Goal: Task Accomplishment & Management: Complete application form

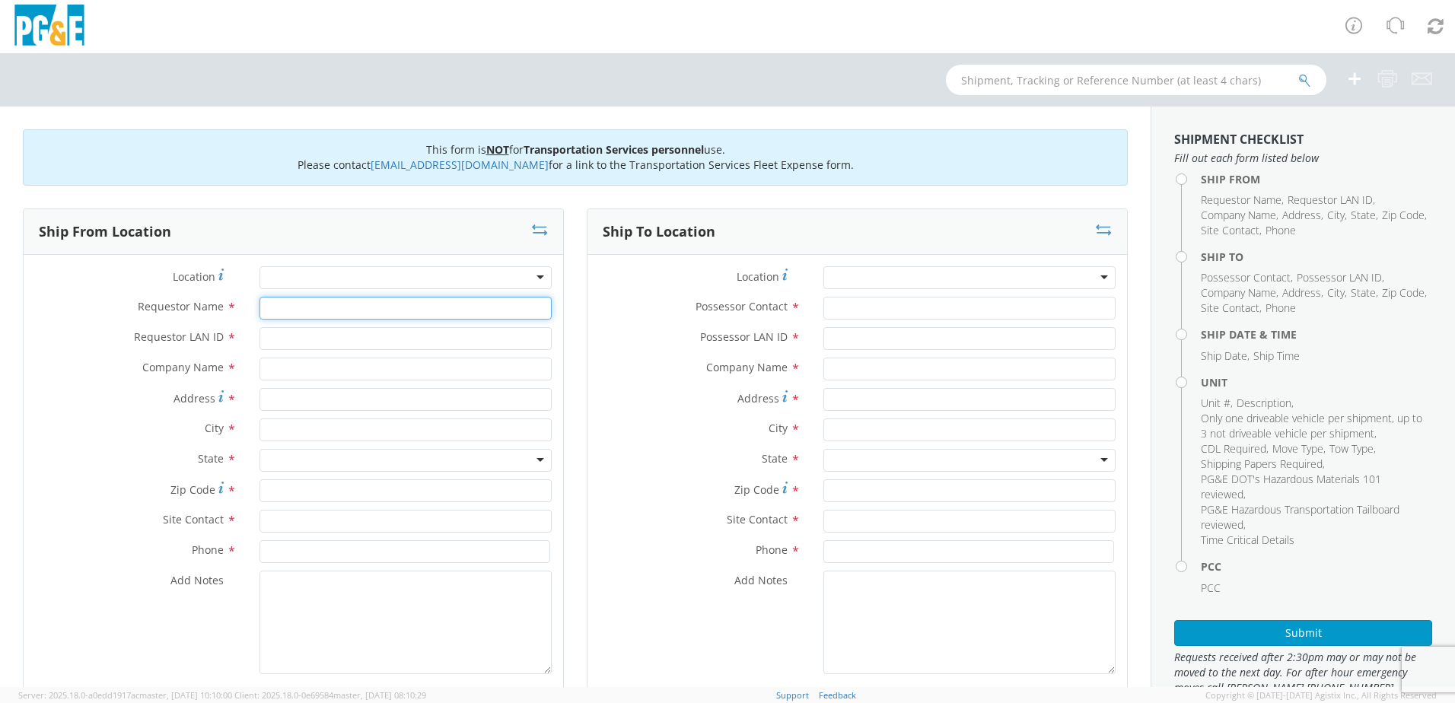
click at [285, 312] on input "Requestor Name *" at bounding box center [405, 308] width 292 height 23
type input "[PERSON_NAME]"
type input "J5MQ"
type input "PG&E"
click at [61, 393] on label "Address *" at bounding box center [136, 398] width 224 height 21
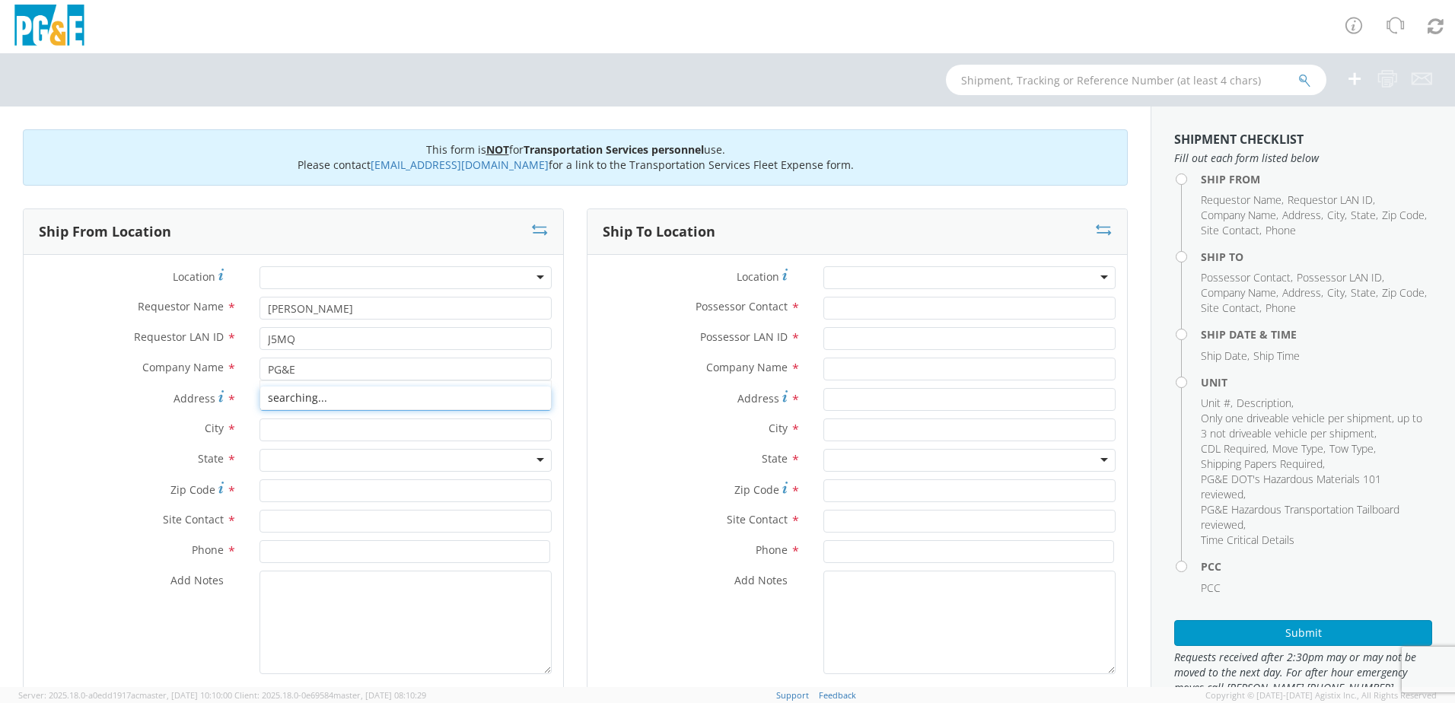
click at [259, 393] on input "Address *" at bounding box center [405, 399] width 292 height 23
click at [336, 402] on input "Address *" at bounding box center [405, 399] width 292 height 23
type input "[STREET_ADDRESS]"
click at [288, 432] on input "text" at bounding box center [405, 429] width 292 height 23
type input "[GEOGRAPHIC_DATA]"
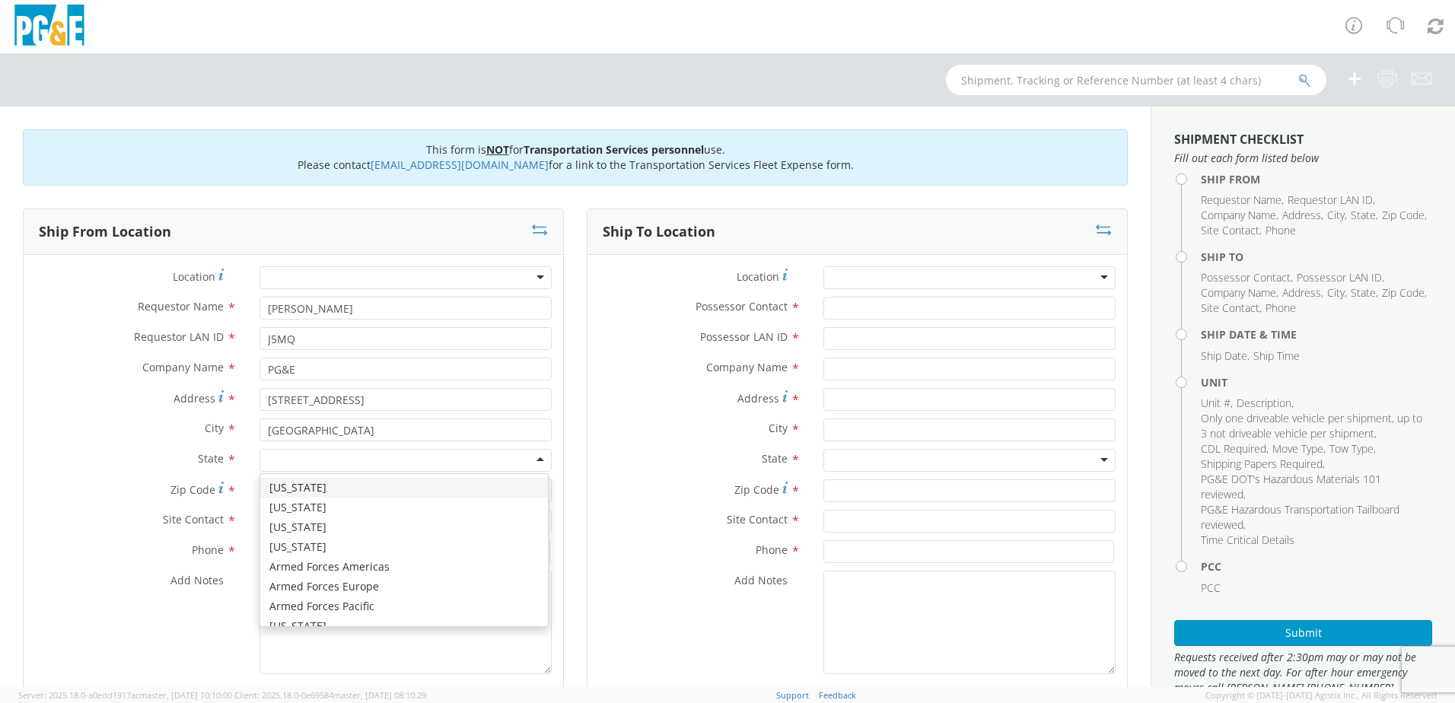
click at [282, 464] on div at bounding box center [405, 460] width 292 height 23
type input "ca"
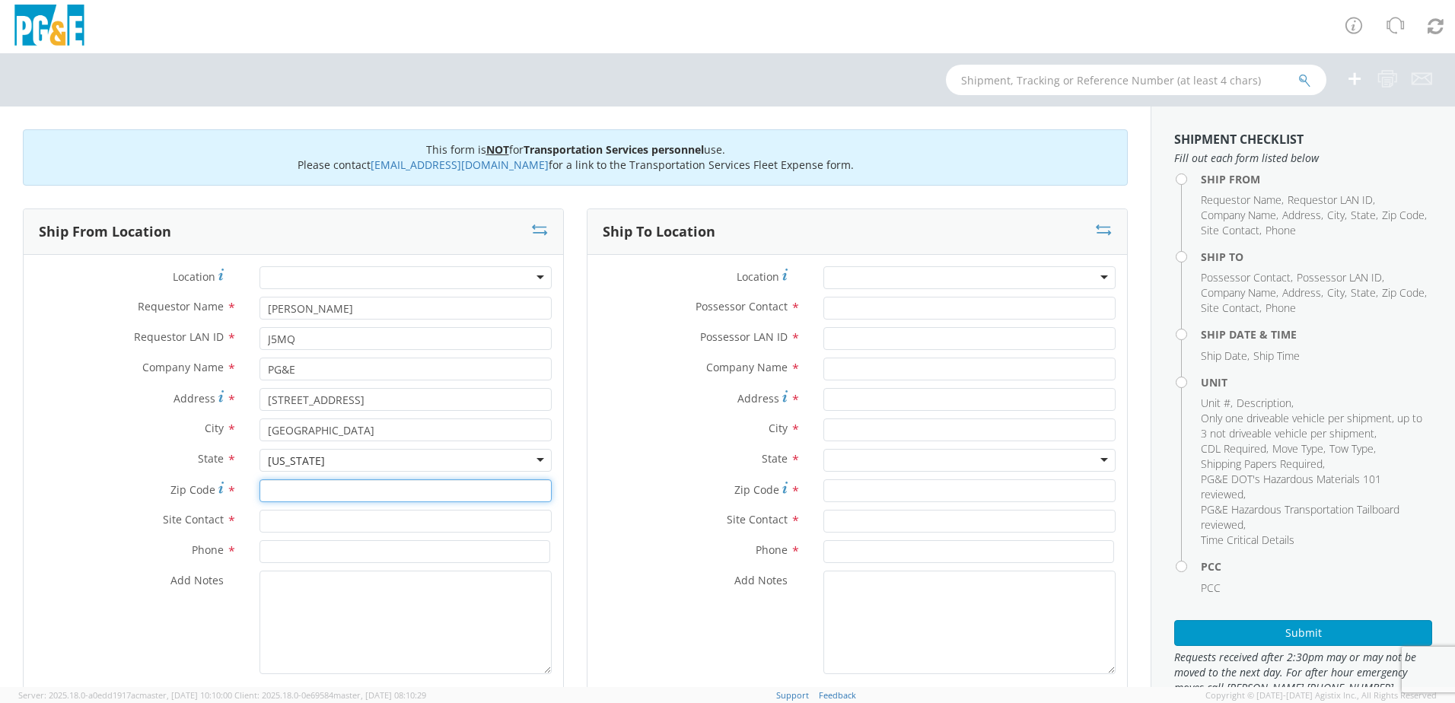
click at [291, 497] on input "Zip Code *" at bounding box center [405, 490] width 292 height 23
type input "95690"
click at [304, 519] on input "text" at bounding box center [405, 521] width 292 height 23
type input "[PERSON_NAME]"
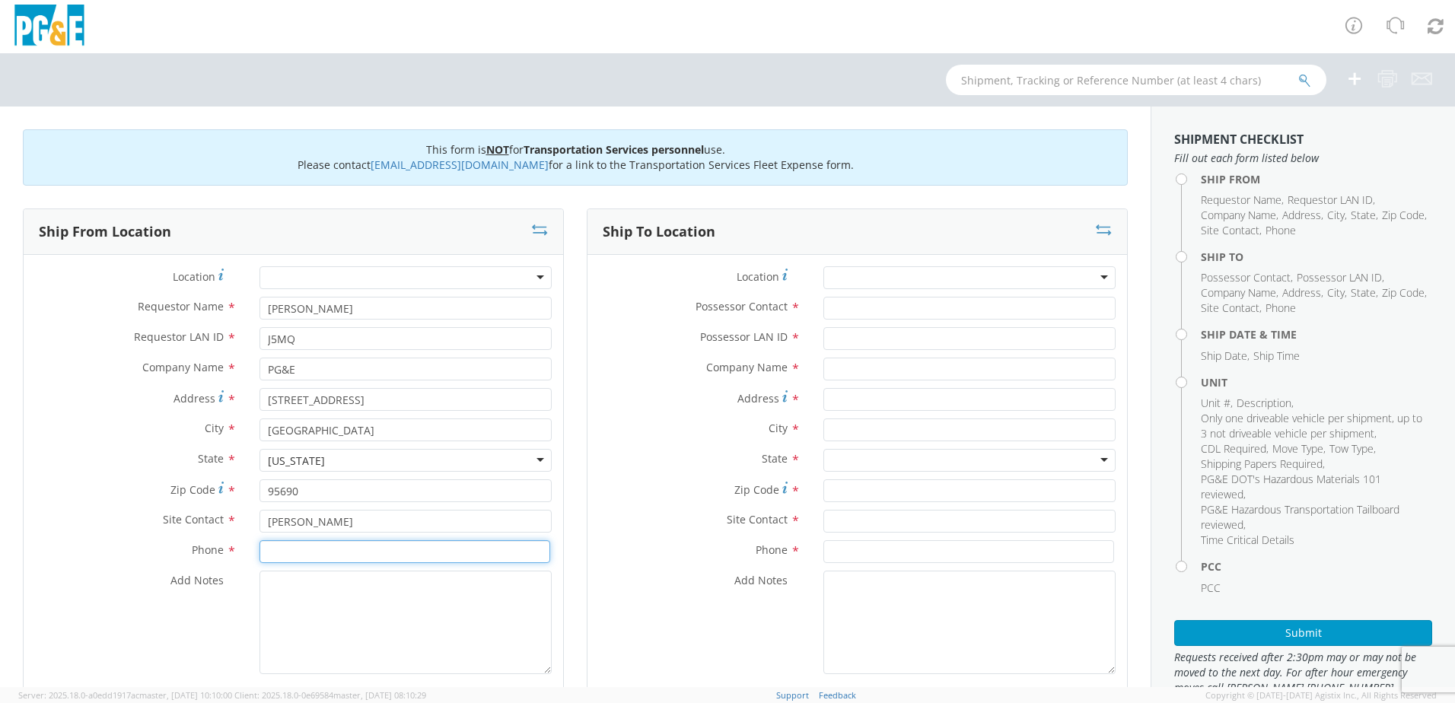
click at [281, 552] on input at bounding box center [404, 551] width 291 height 23
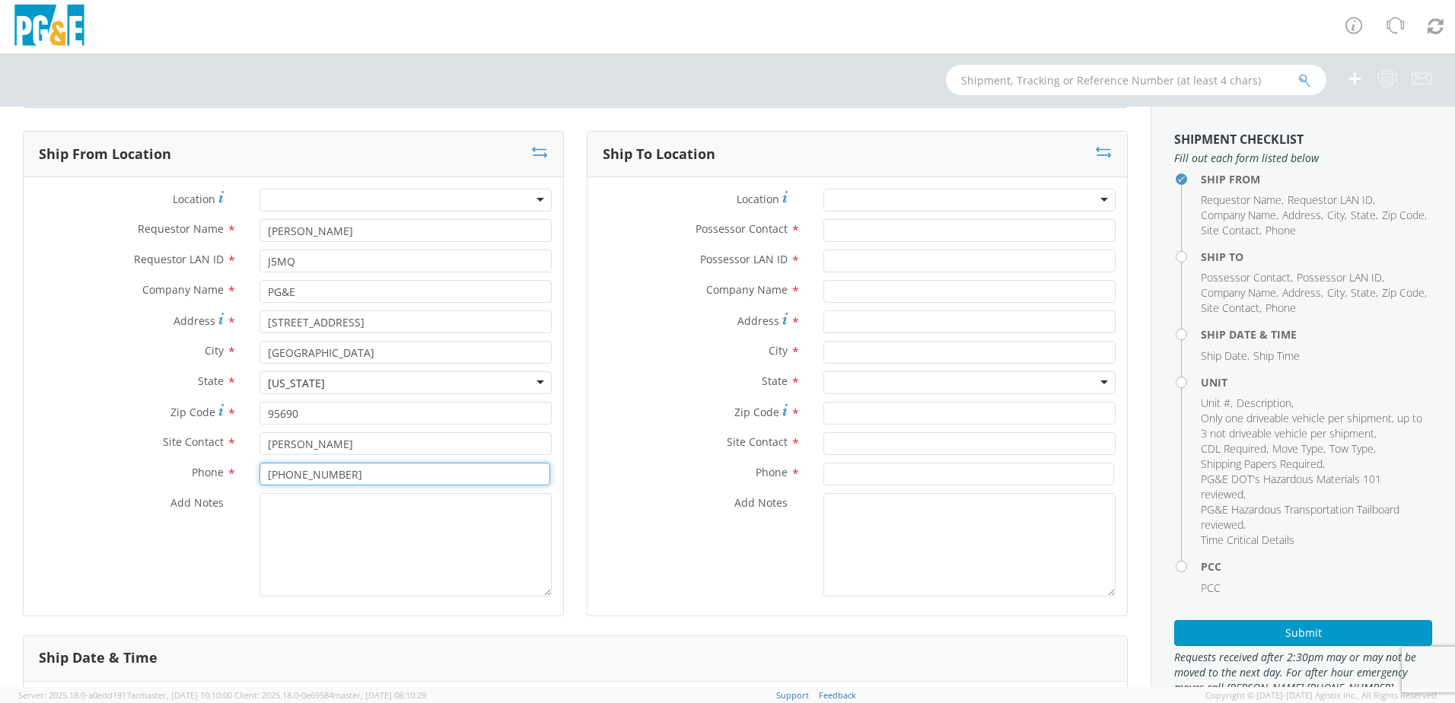
scroll to position [152, 0]
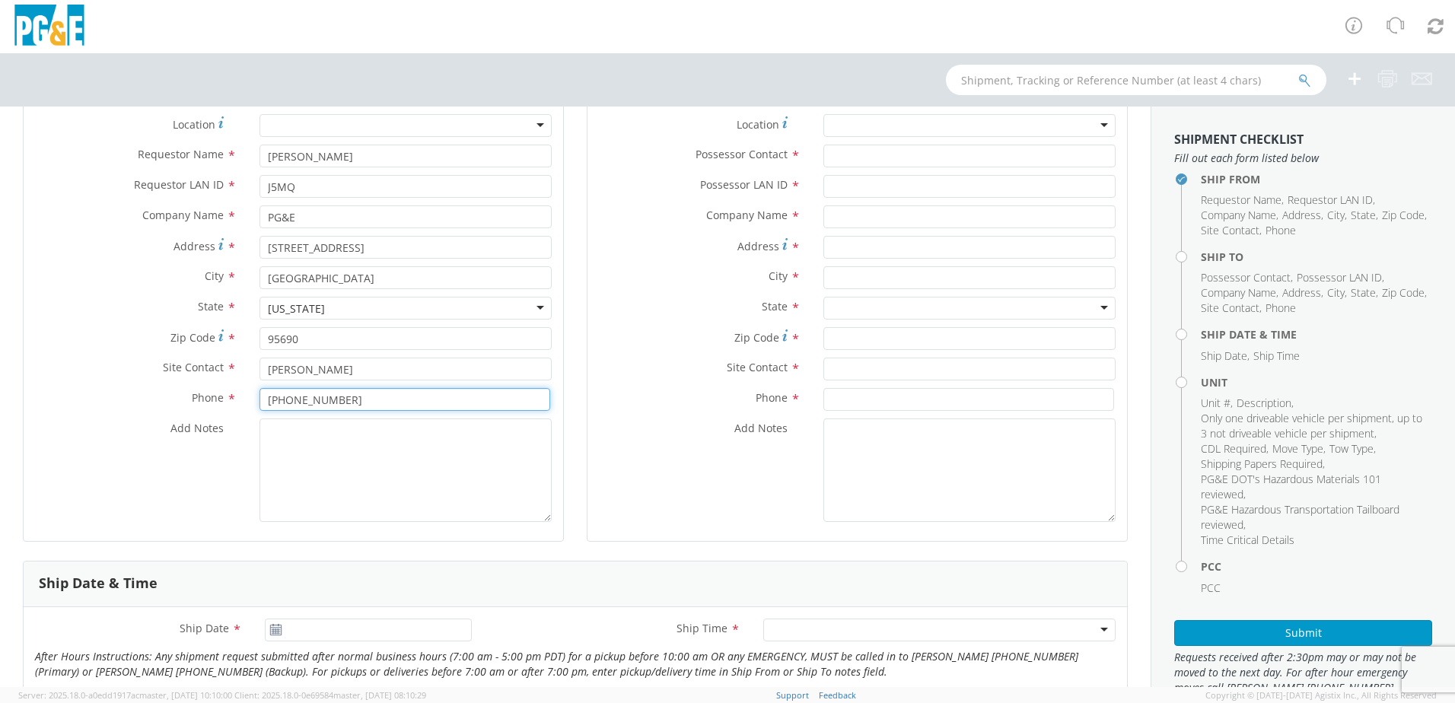
type input "[PHONE_NUMBER]"
click at [320, 463] on textarea "Add Notes *" at bounding box center [405, 469] width 292 height 103
click at [326, 471] on textarea "Add Notes *" at bounding box center [405, 469] width 292 height 103
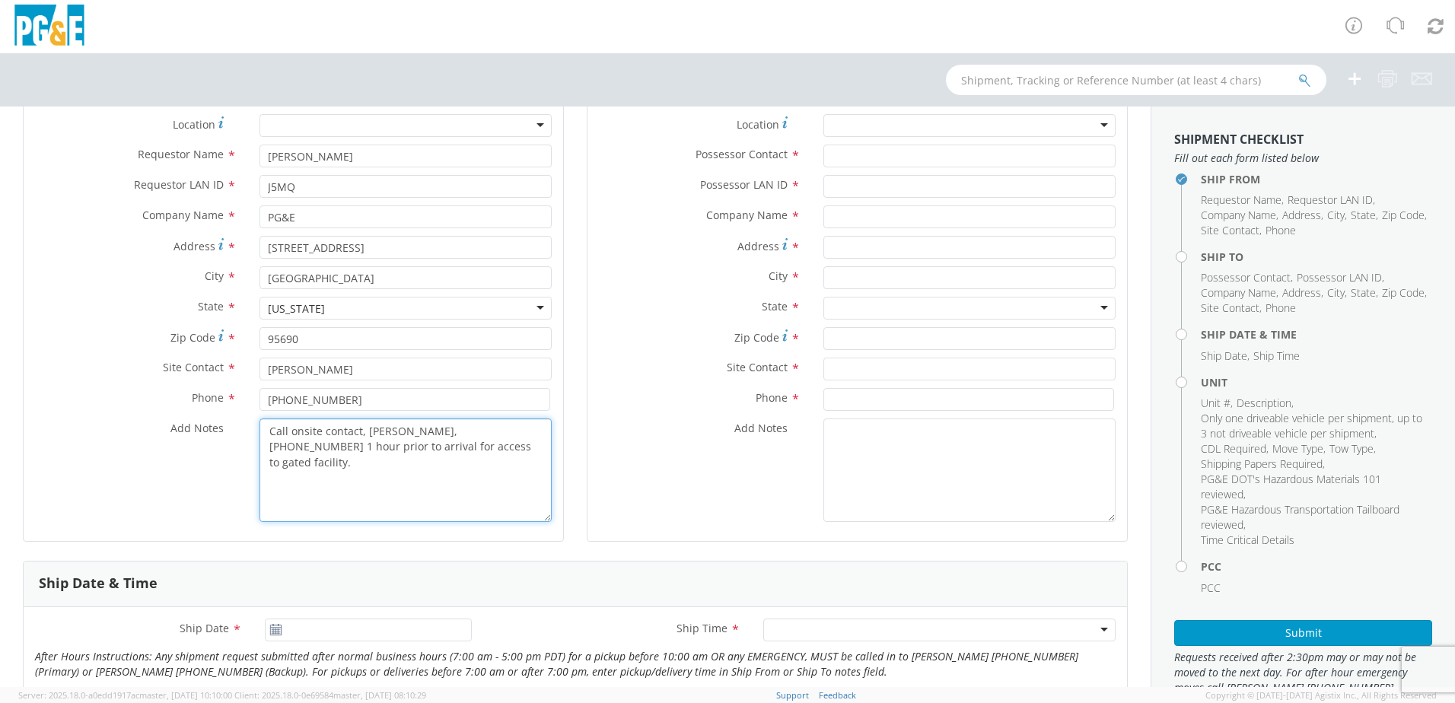
click at [428, 428] on textarea "Call onsite contact, [PERSON_NAME], [PHONE_NUMBER] 1 hour prior to arrival for …" at bounding box center [405, 469] width 292 height 103
drag, startPoint x: 483, startPoint y: 450, endPoint x: 253, endPoint y: 431, distance: 231.2
click at [253, 431] on div "Call onsite contact, [PERSON_NAME], [PHONE_NUMBER] 1 hour prior to arrival for …" at bounding box center [405, 469] width 315 height 103
type textarea "Call onsite contact, [PERSON_NAME], [PHONE_NUMBER] 1 hour prior to arrival for …"
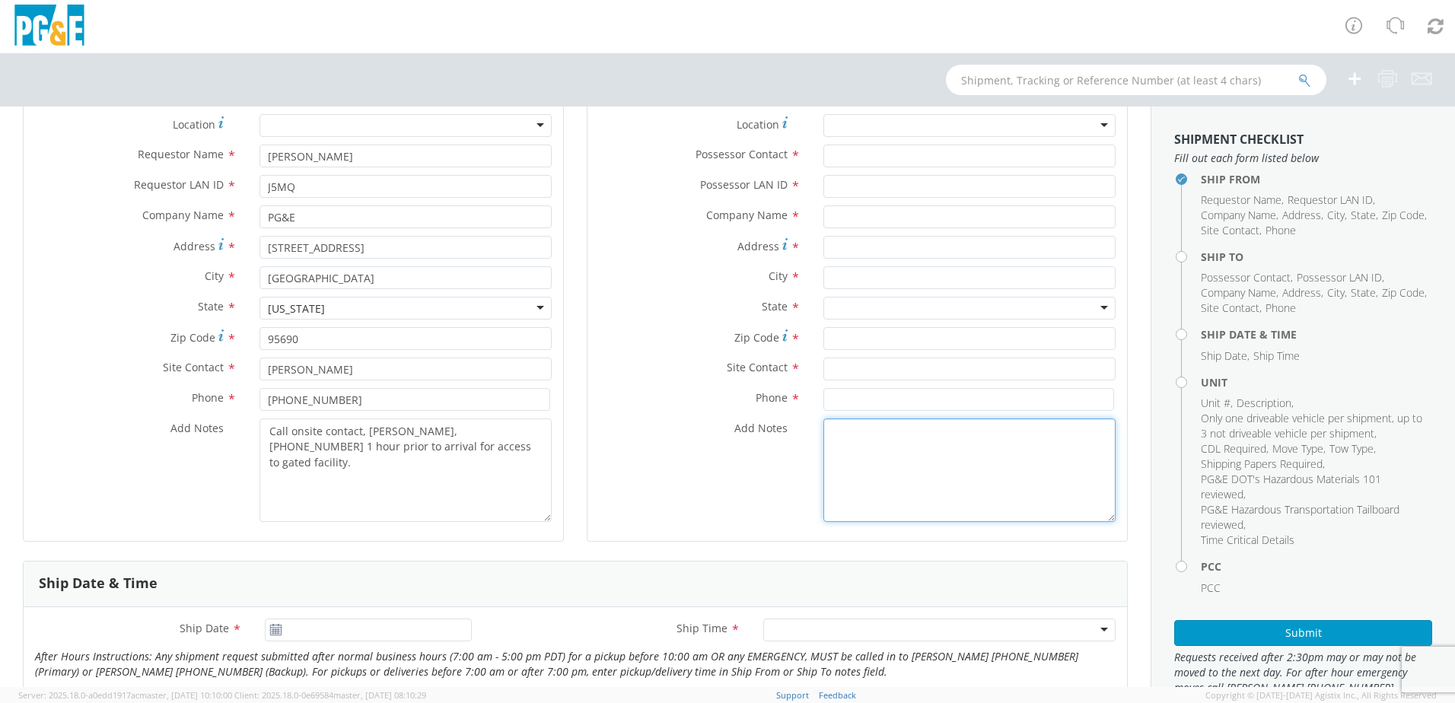
click at [870, 463] on textarea "Add Notes *" at bounding box center [969, 469] width 292 height 103
paste textarea "Call onsite contact, [PERSON_NAME], [PHONE_NUMBER] 1 hour prior to arrival for …"
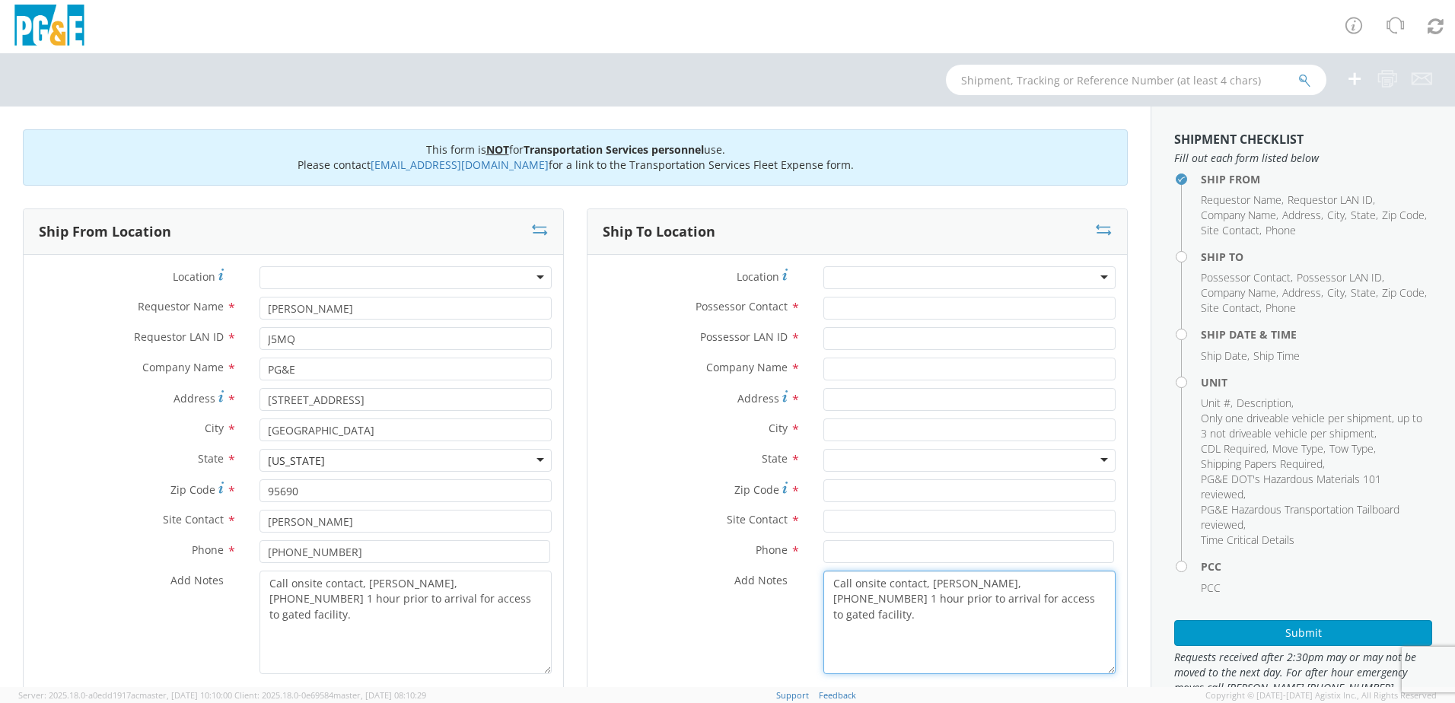
type textarea "Call onsite contact, [PERSON_NAME], [PHONE_NUMBER] 1 hour prior to arrival for …"
click at [862, 313] on input "Possessor Contact *" at bounding box center [969, 308] width 292 height 23
type input "[PERSON_NAME]"
type input "A1T1"
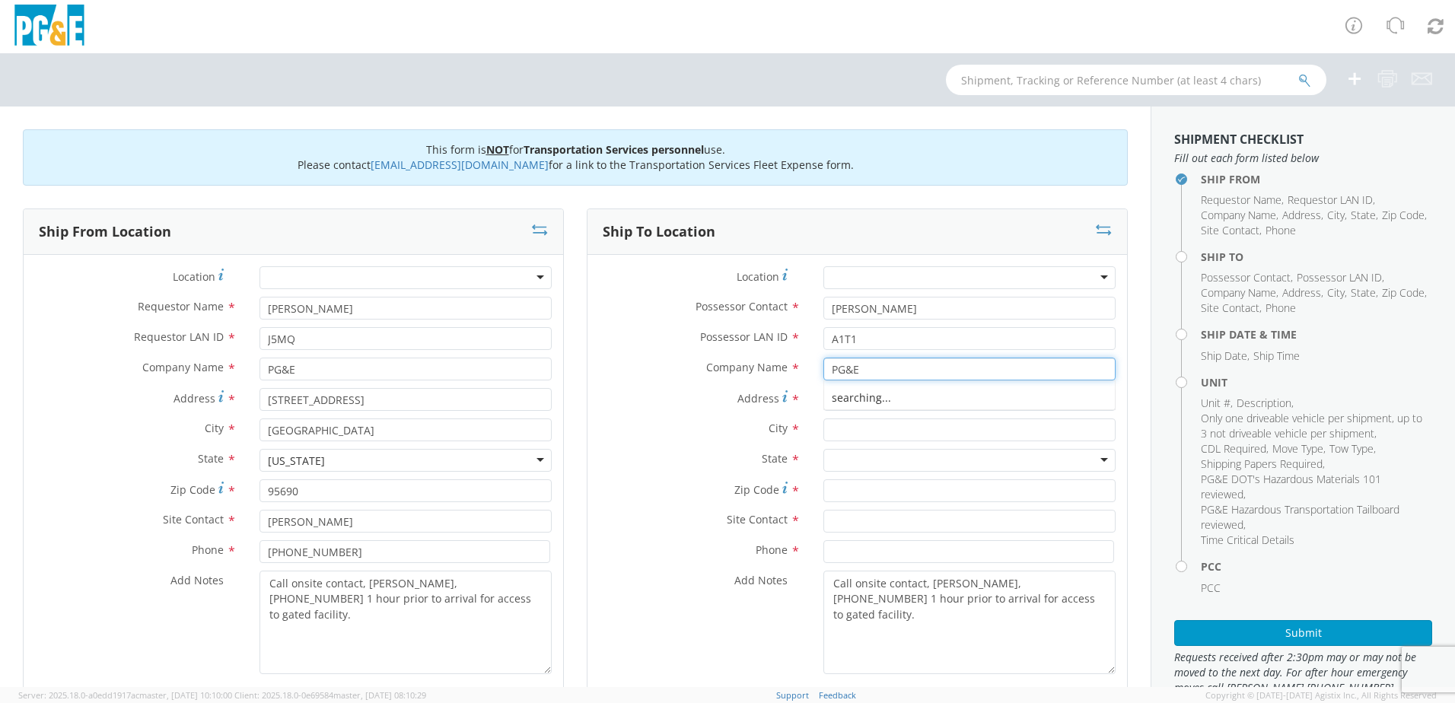
type input "PG&E"
type input "3"
type input "[STREET_ADDRESS]"
type input "[GEOGRAPHIC_DATA]"
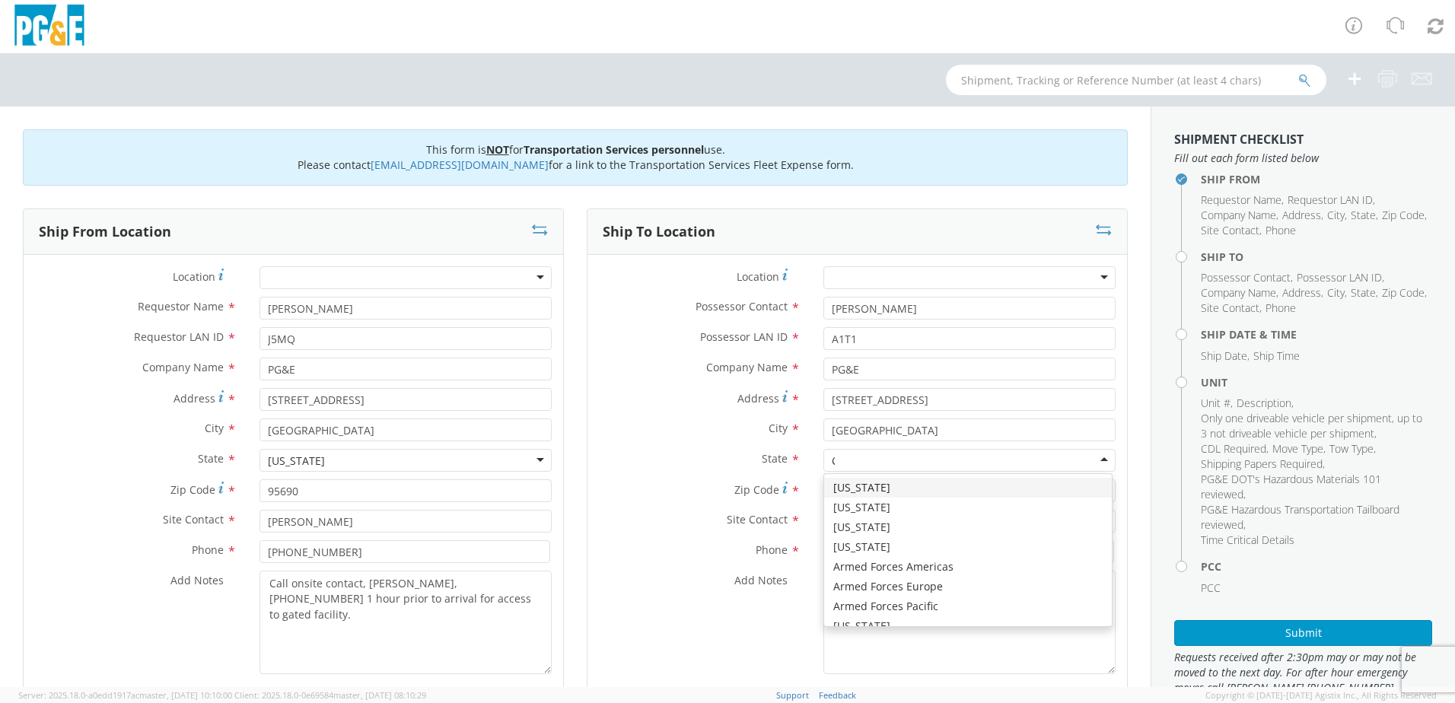
type input "CA"
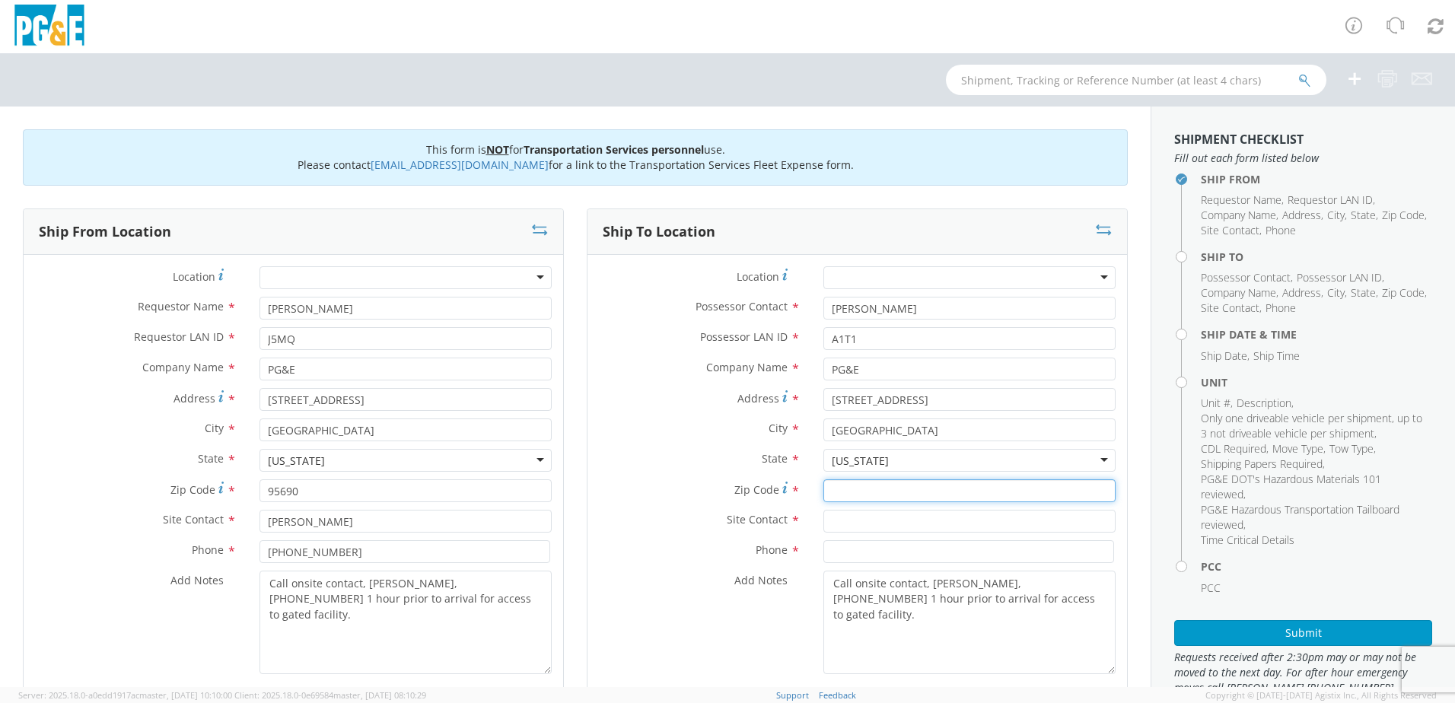
click at [865, 497] on input "Zip Code *" at bounding box center [969, 490] width 292 height 23
type input "94533"
click at [858, 515] on input "text" at bounding box center [969, 521] width 292 height 23
type input "[PERSON_NAME]"
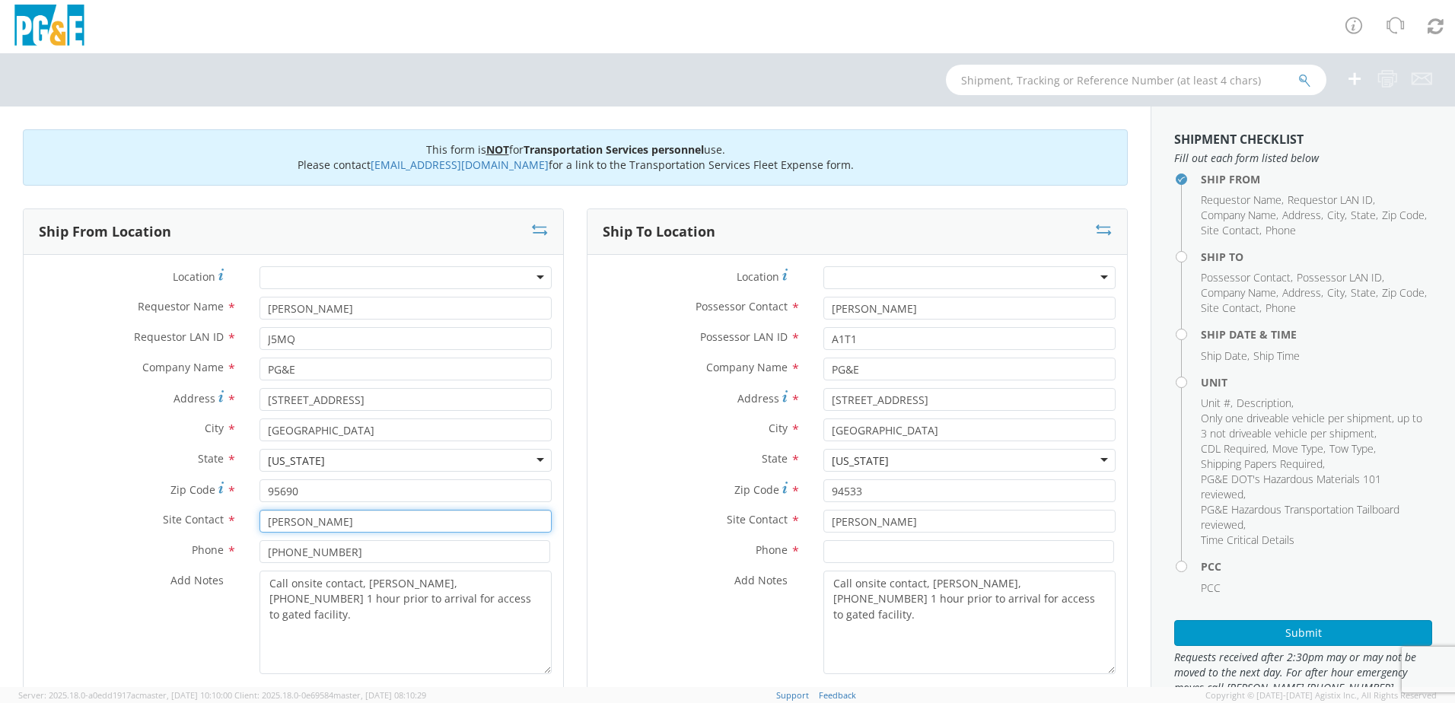
click at [303, 523] on input "[PERSON_NAME]" at bounding box center [405, 521] width 292 height 23
type input "[PERSON_NAME]"
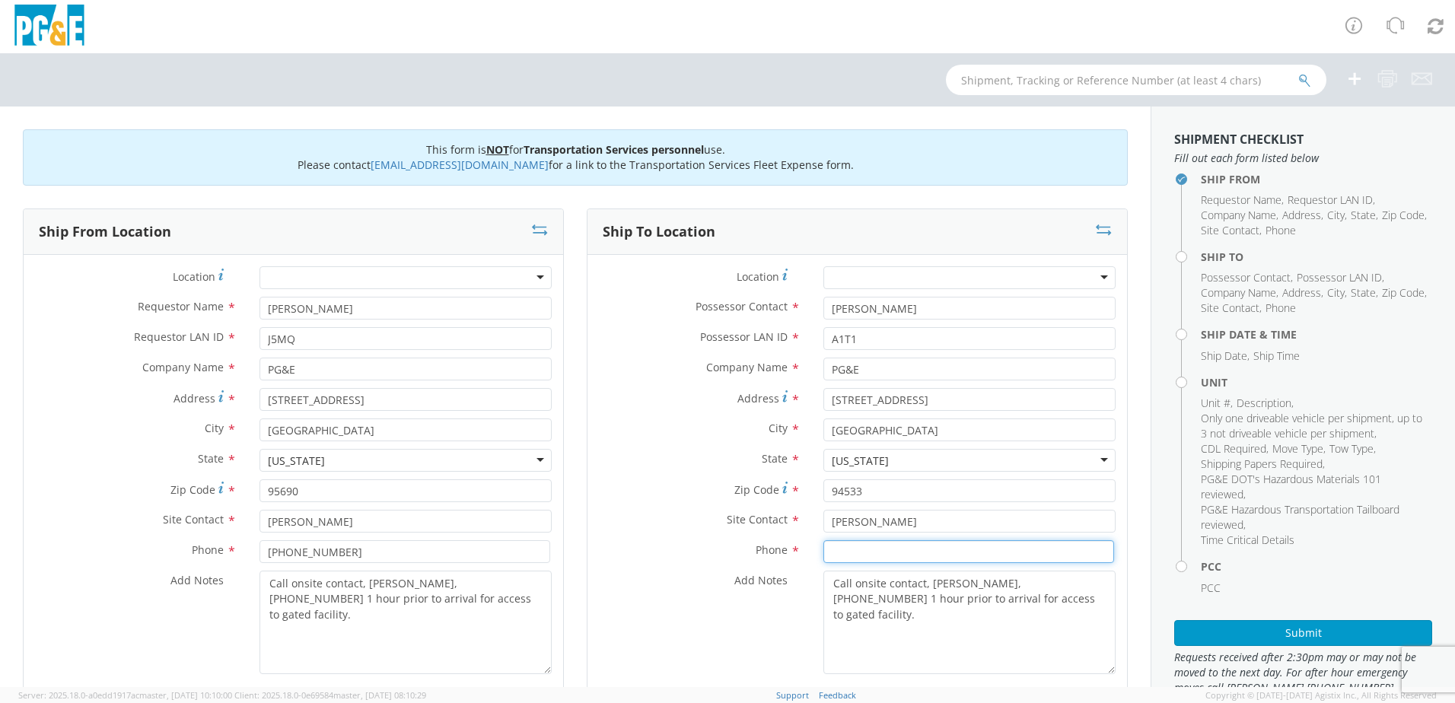
click at [892, 549] on input at bounding box center [968, 551] width 291 height 23
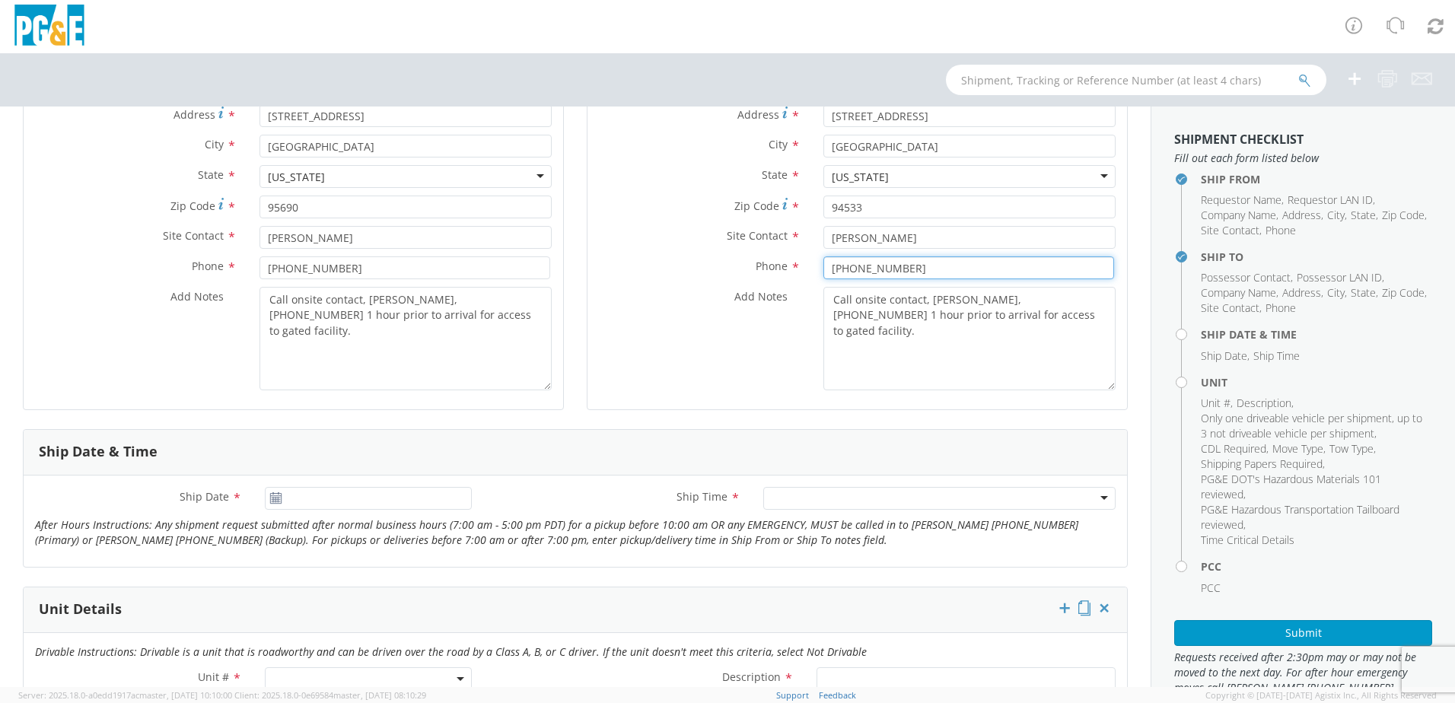
scroll to position [304, 0]
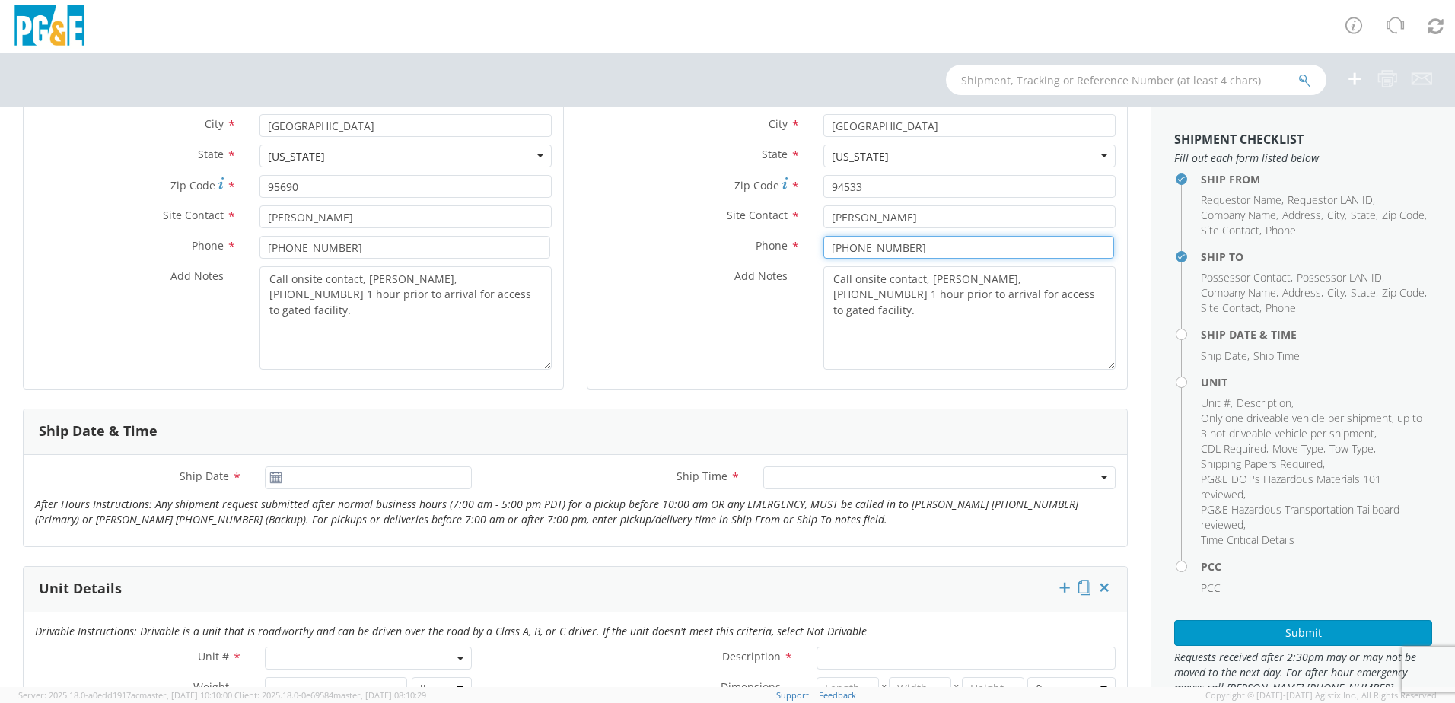
type input "[PHONE_NUMBER]"
click at [278, 478] on icon at bounding box center [275, 478] width 13 height 12
click at [393, 476] on input "[DATE]" at bounding box center [368, 477] width 207 height 23
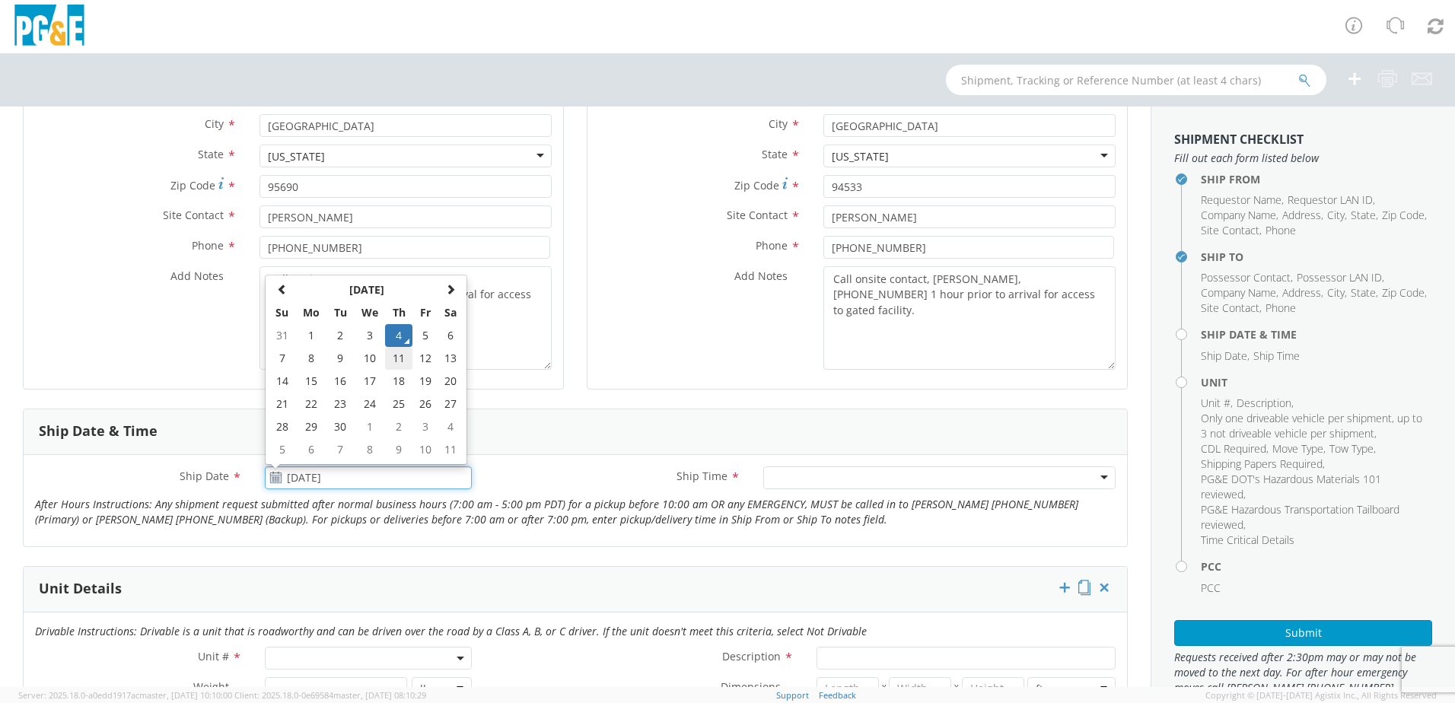
click at [396, 356] on td "11" at bounding box center [398, 358] width 27 height 23
type input "[DATE]"
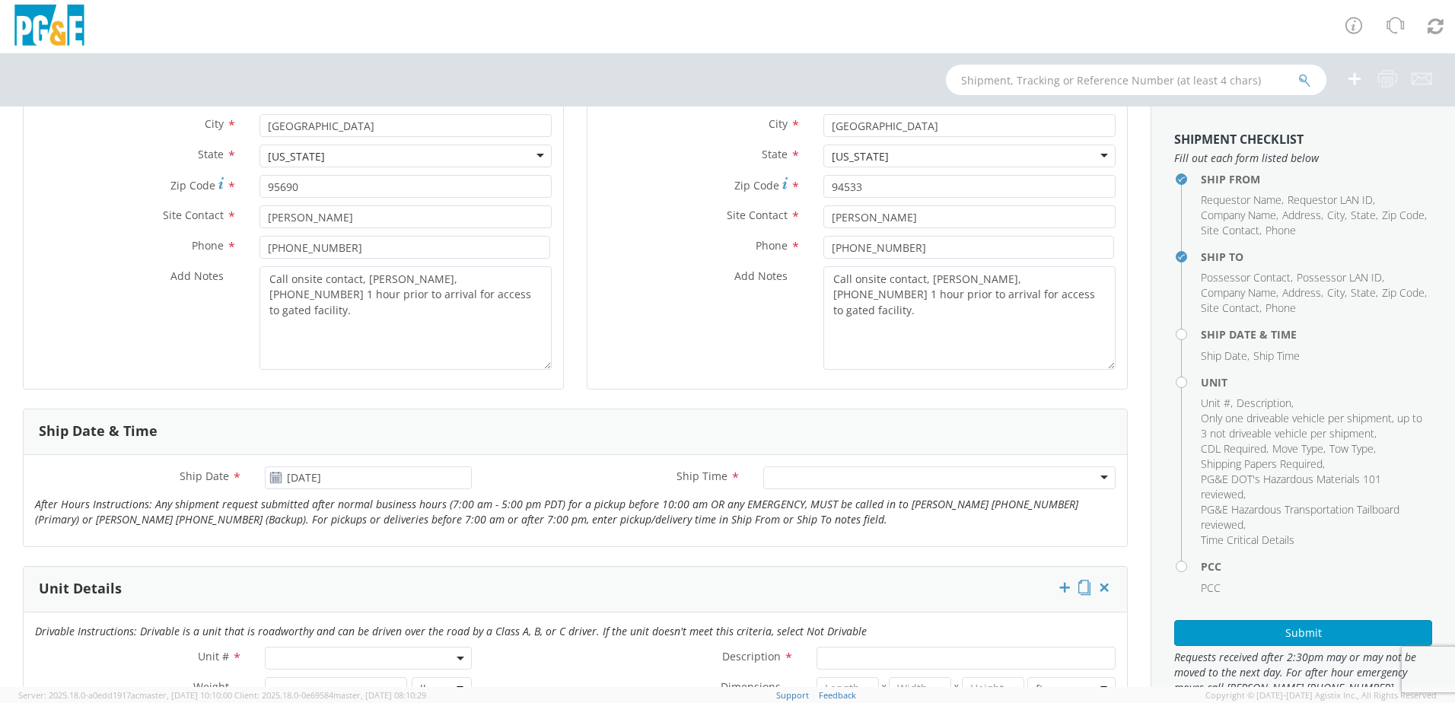
click at [816, 486] on div at bounding box center [939, 477] width 352 height 23
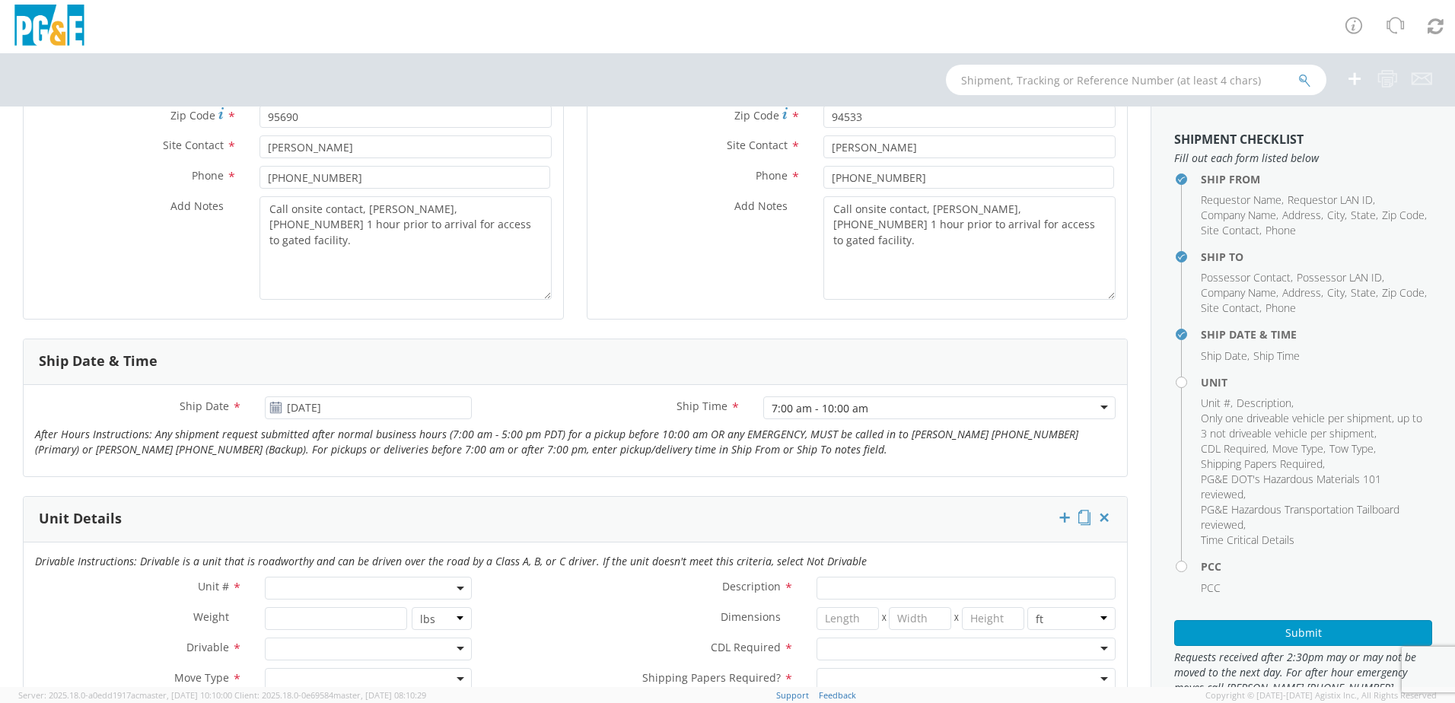
scroll to position [456, 0]
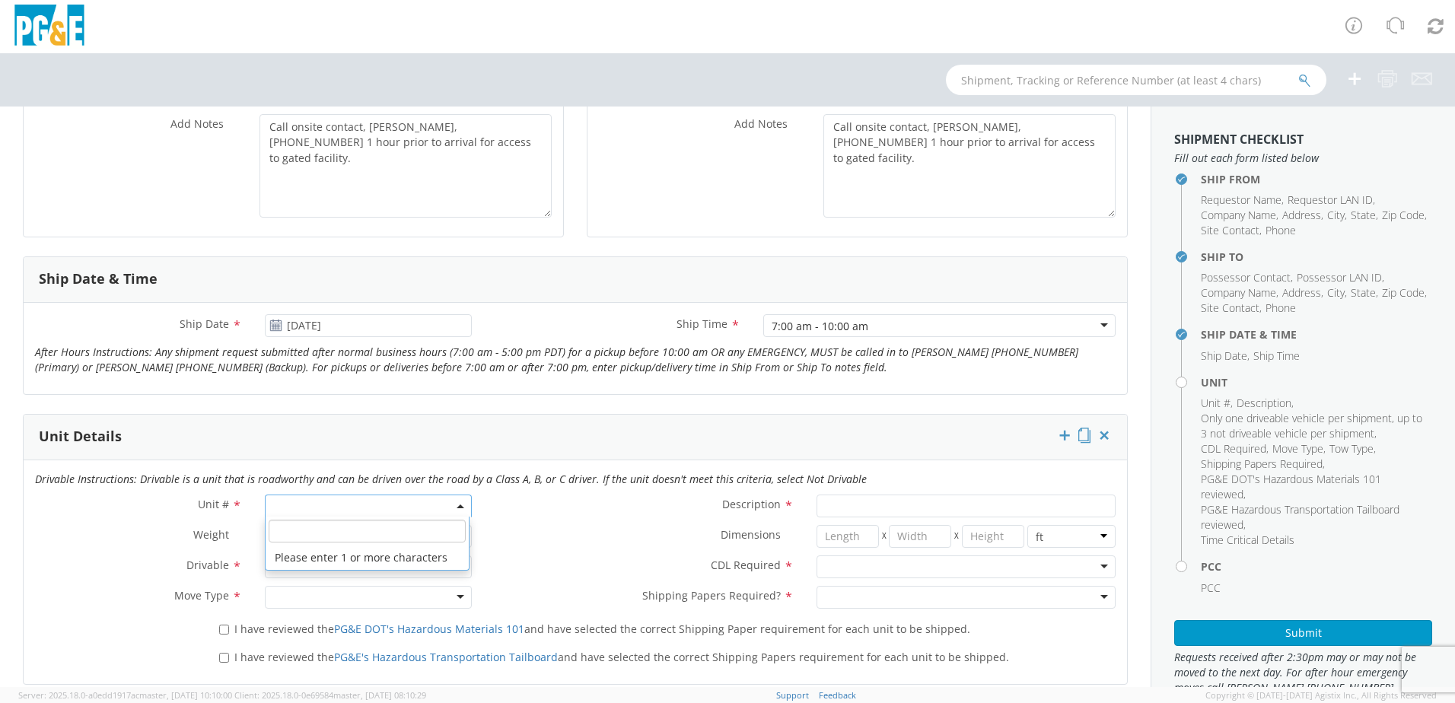
click at [349, 507] on span at bounding box center [368, 506] width 207 height 23
click at [348, 528] on input "search" at bounding box center [367, 531] width 197 height 23
type input "other"
select select "Other"
select select "? undefined:undefined ?"
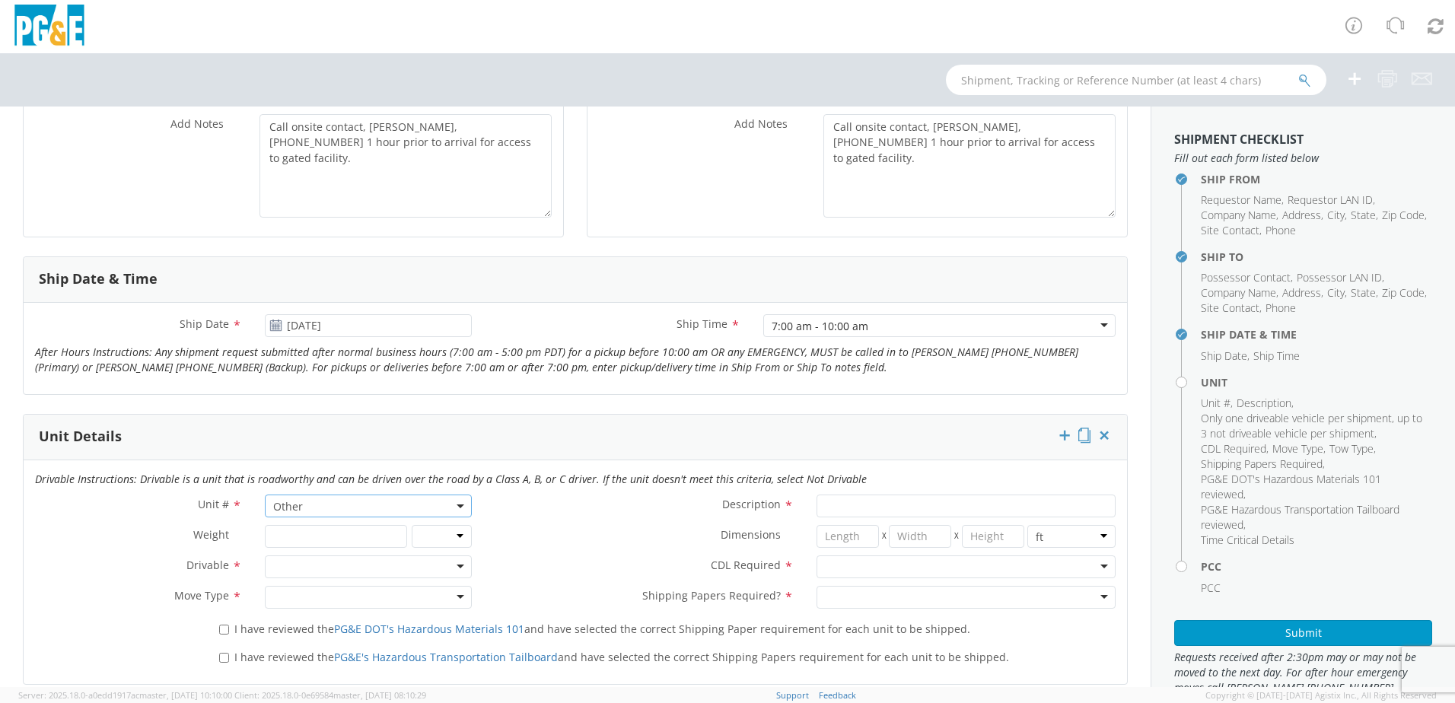
click at [299, 565] on div at bounding box center [368, 566] width 207 height 23
click at [297, 601] on div at bounding box center [368, 597] width 207 height 23
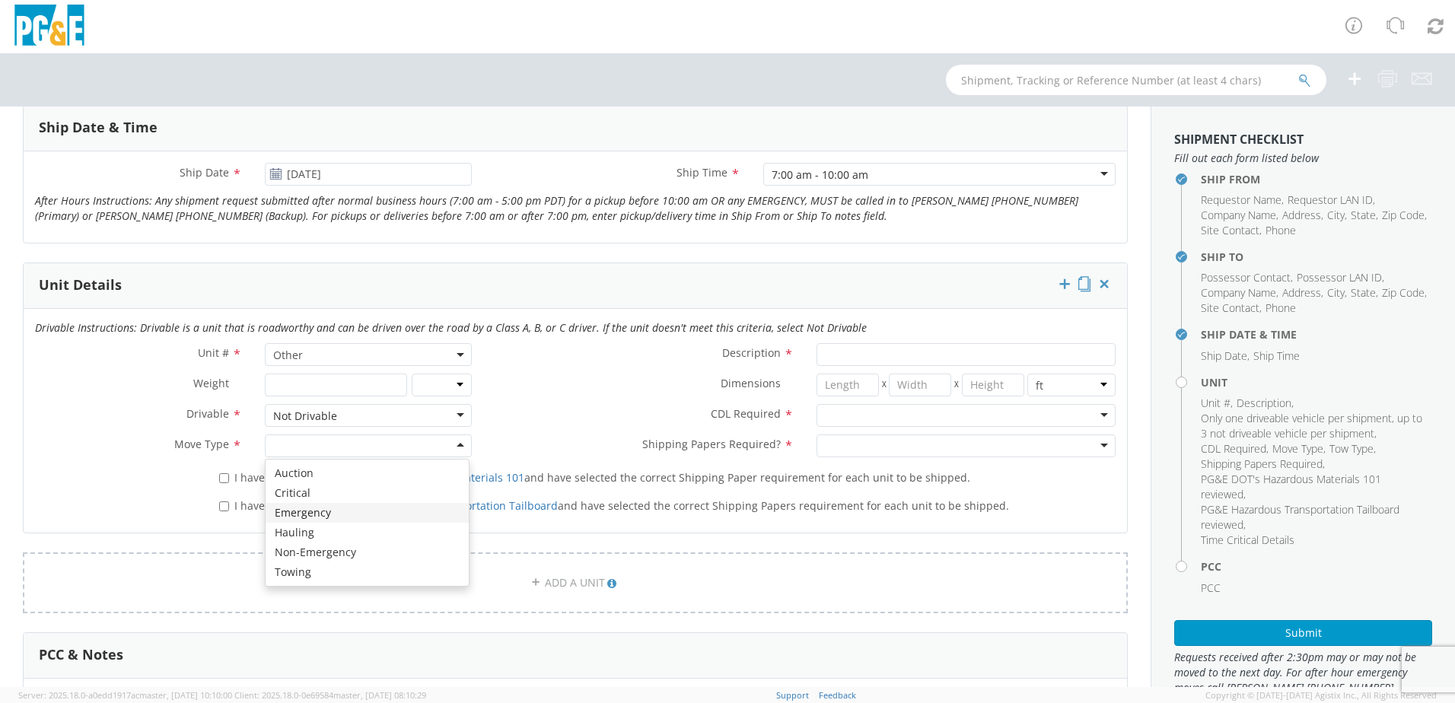
scroll to position [609, 0]
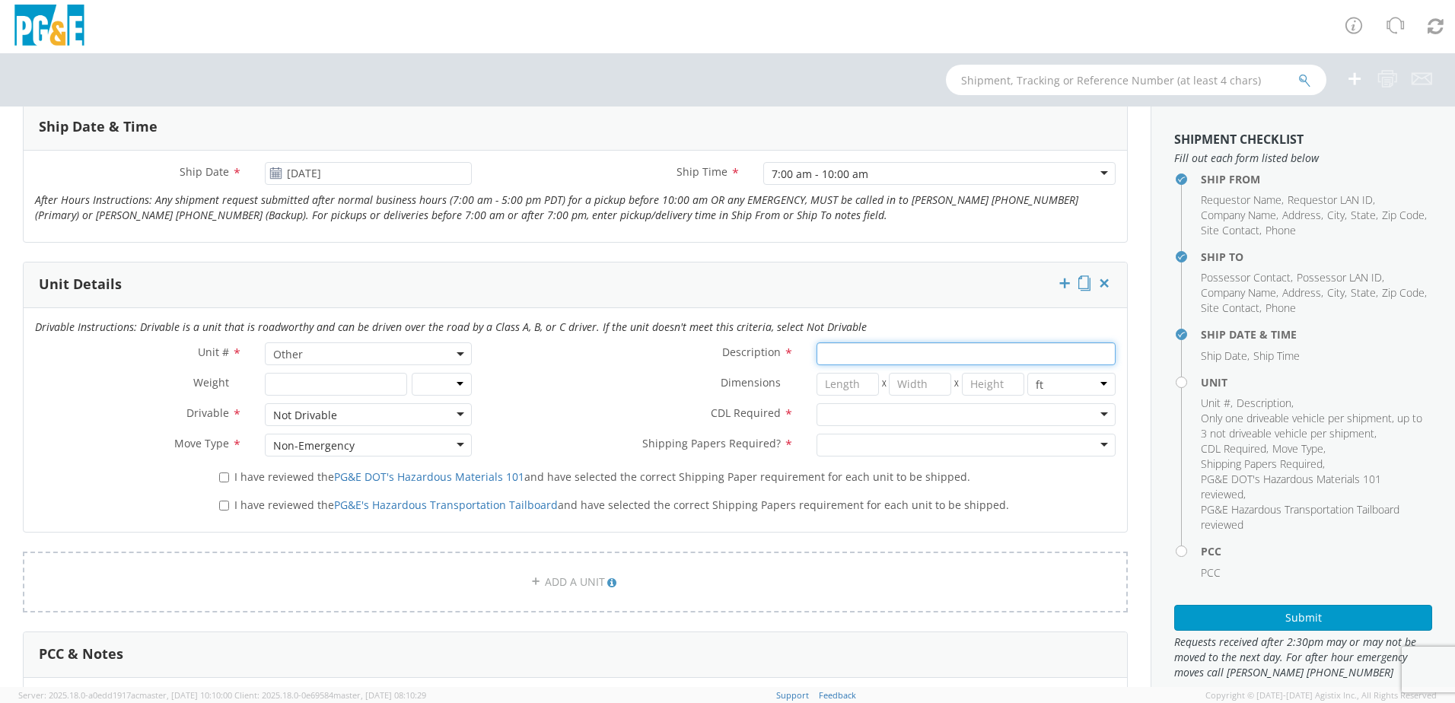
click at [860, 357] on input "Description *" at bounding box center [965, 353] width 299 height 23
click at [906, 359] on input "8x20 Conex Box" at bounding box center [965, 353] width 299 height 23
type input "8x20 Conex"
click at [857, 417] on div at bounding box center [965, 414] width 299 height 23
click at [854, 448] on div at bounding box center [965, 445] width 299 height 23
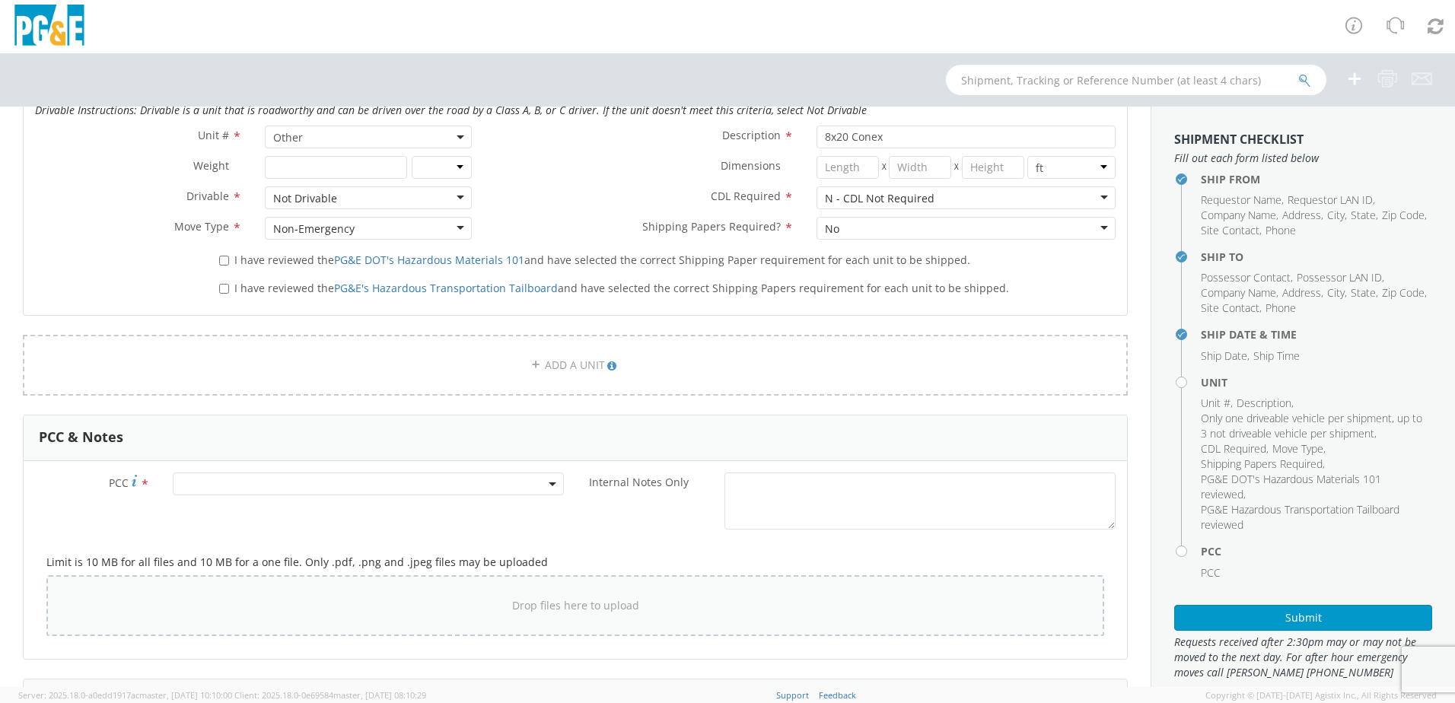
scroll to position [913, 0]
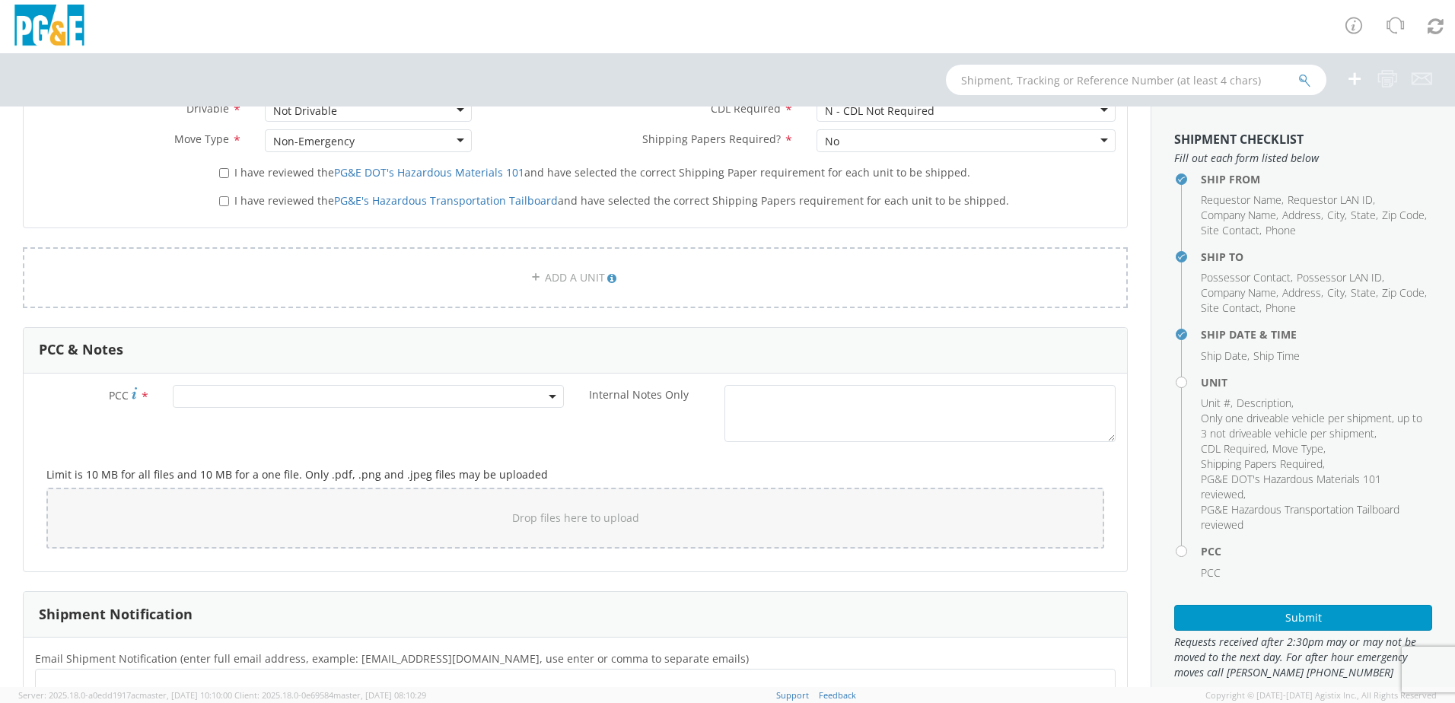
click at [276, 390] on span at bounding box center [368, 396] width 391 height 23
click at [256, 421] on input "number" at bounding box center [366, 421] width 379 height 23
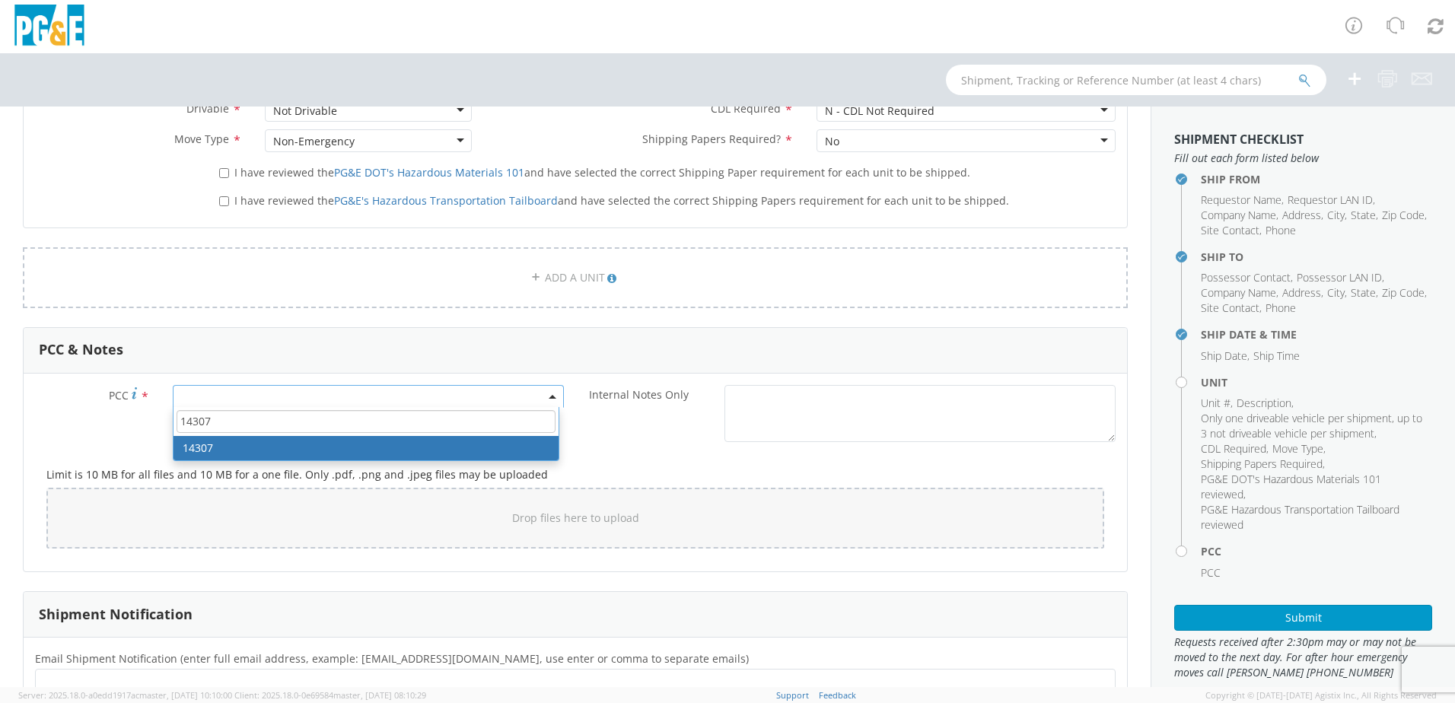
type input "14307"
select select "14307"
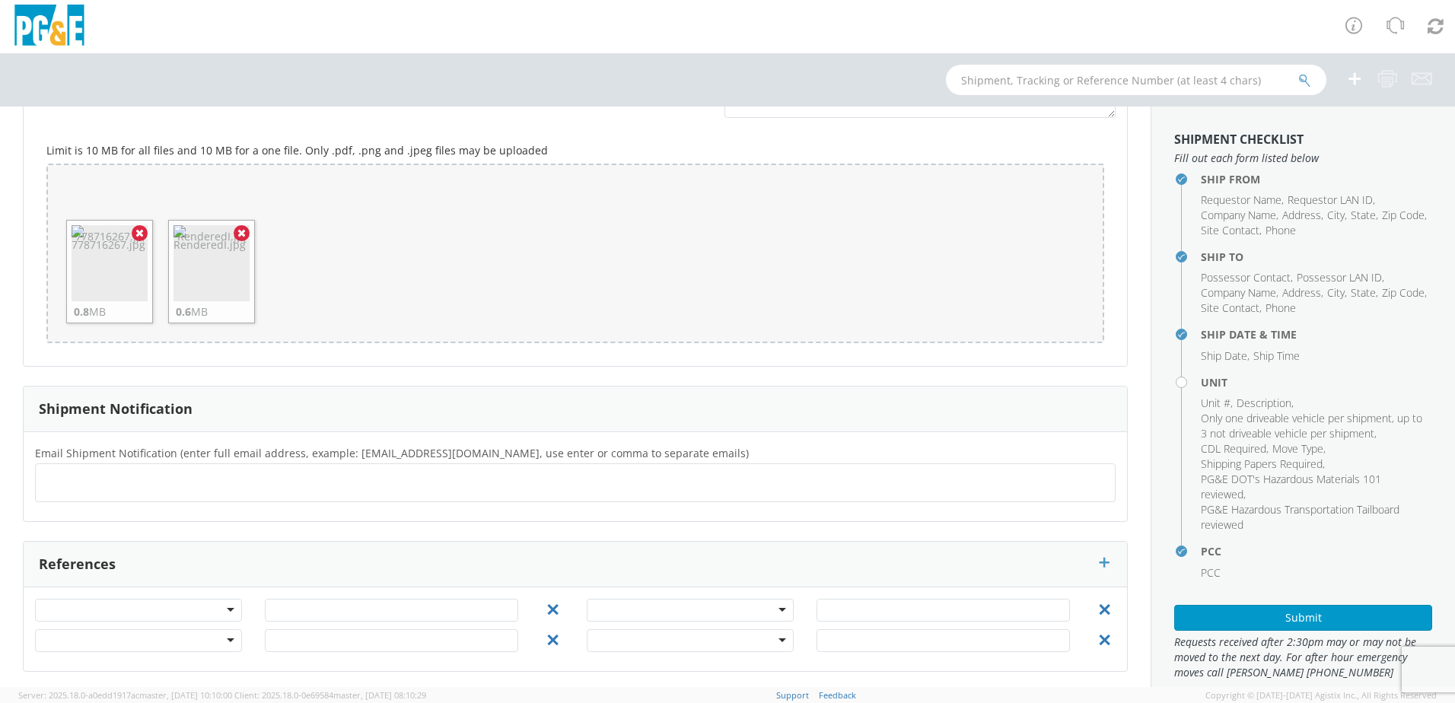
scroll to position [1241, 0]
click at [180, 481] on ul at bounding box center [575, 478] width 1067 height 25
type input "[EMAIL_ADDRESS][DOMAIN_NAME]"
click at [260, 476] on input "text" at bounding box center [306, 479] width 93 height 22
paste input "AQB6"
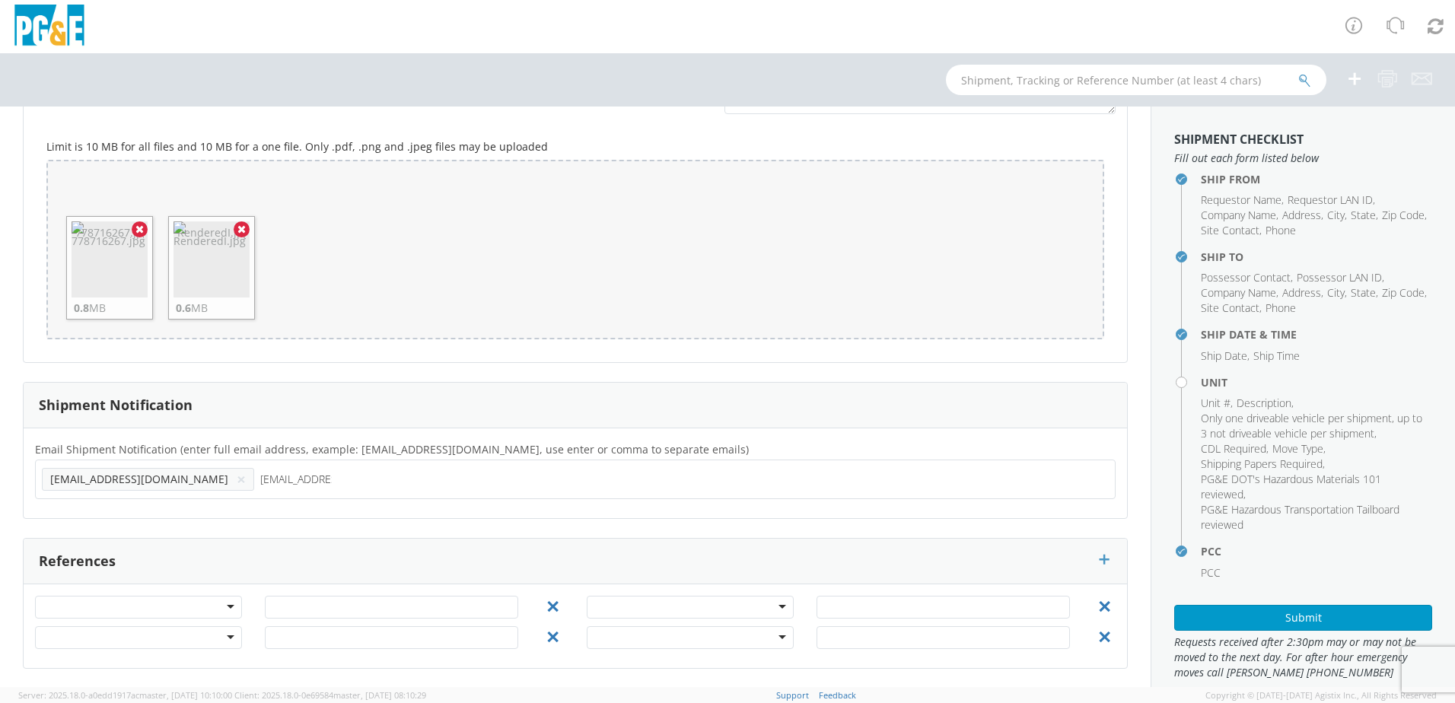
type input "[EMAIL_ADDRESS][DOMAIN_NAME]"
click at [371, 479] on ul "[EMAIL_ADDRESS][DOMAIN_NAME] × [EMAIL_ADDRESS][DOMAIN_NAME] ×" at bounding box center [575, 479] width 1067 height 26
paste input "GRWB"
type input "G"
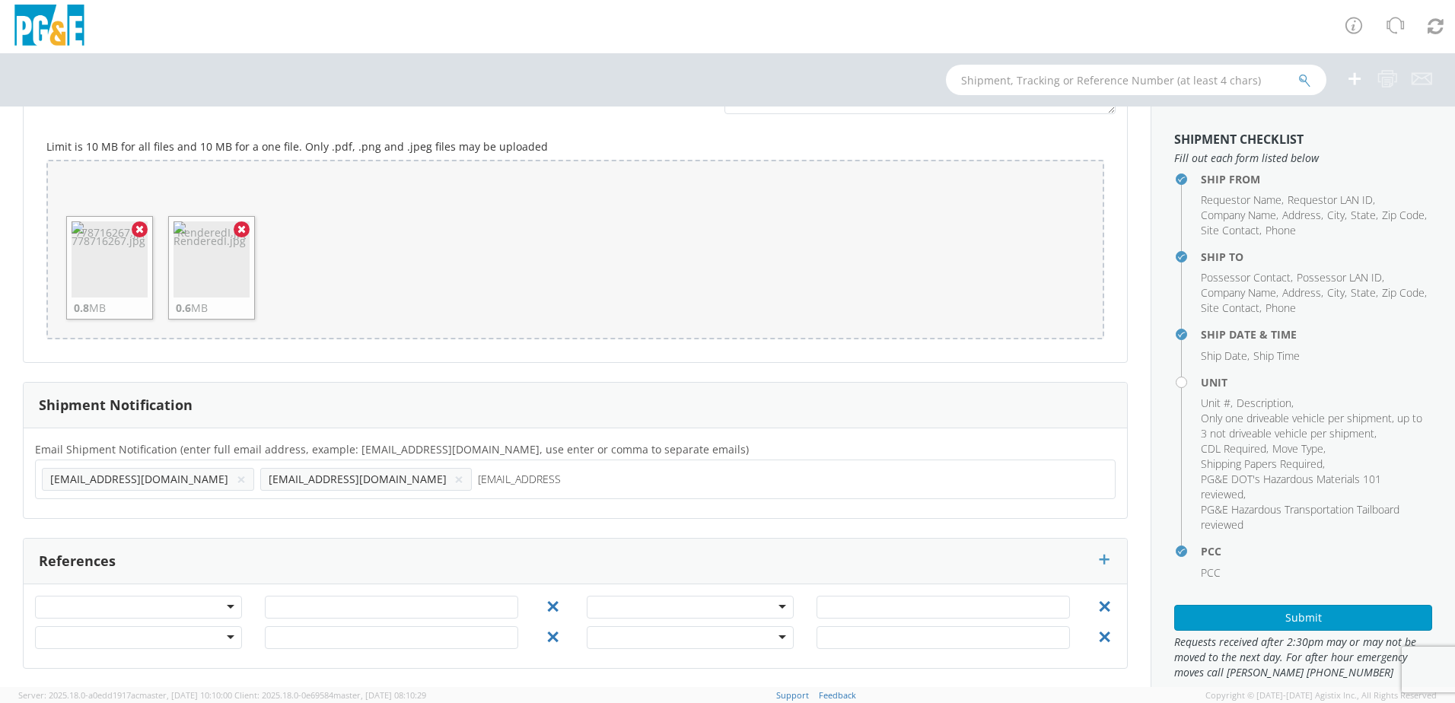
type input "[EMAIL_ADDRESS][DOMAIN_NAME]"
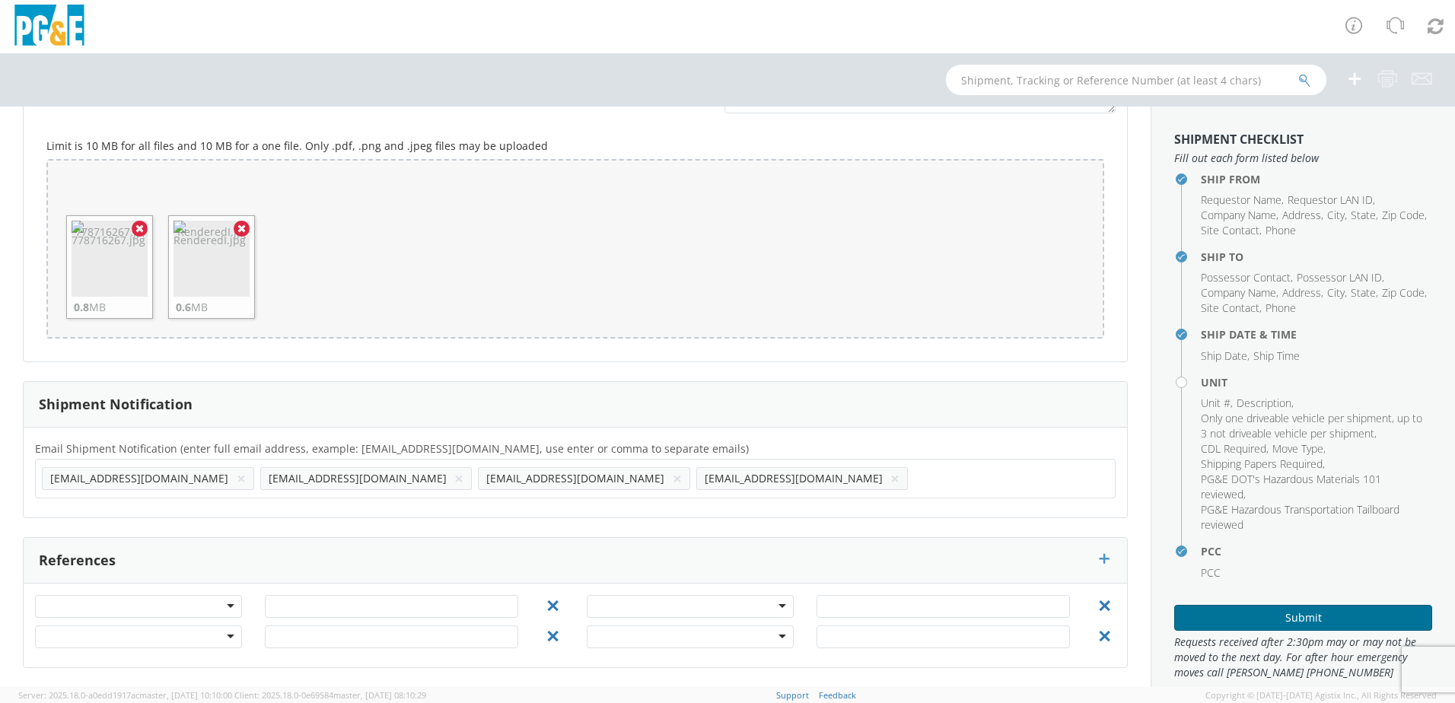
drag, startPoint x: 1310, startPoint y: 618, endPoint x: 1241, endPoint y: 609, distance: 69.7
click at [1310, 617] on button "Submit" at bounding box center [1303, 618] width 258 height 26
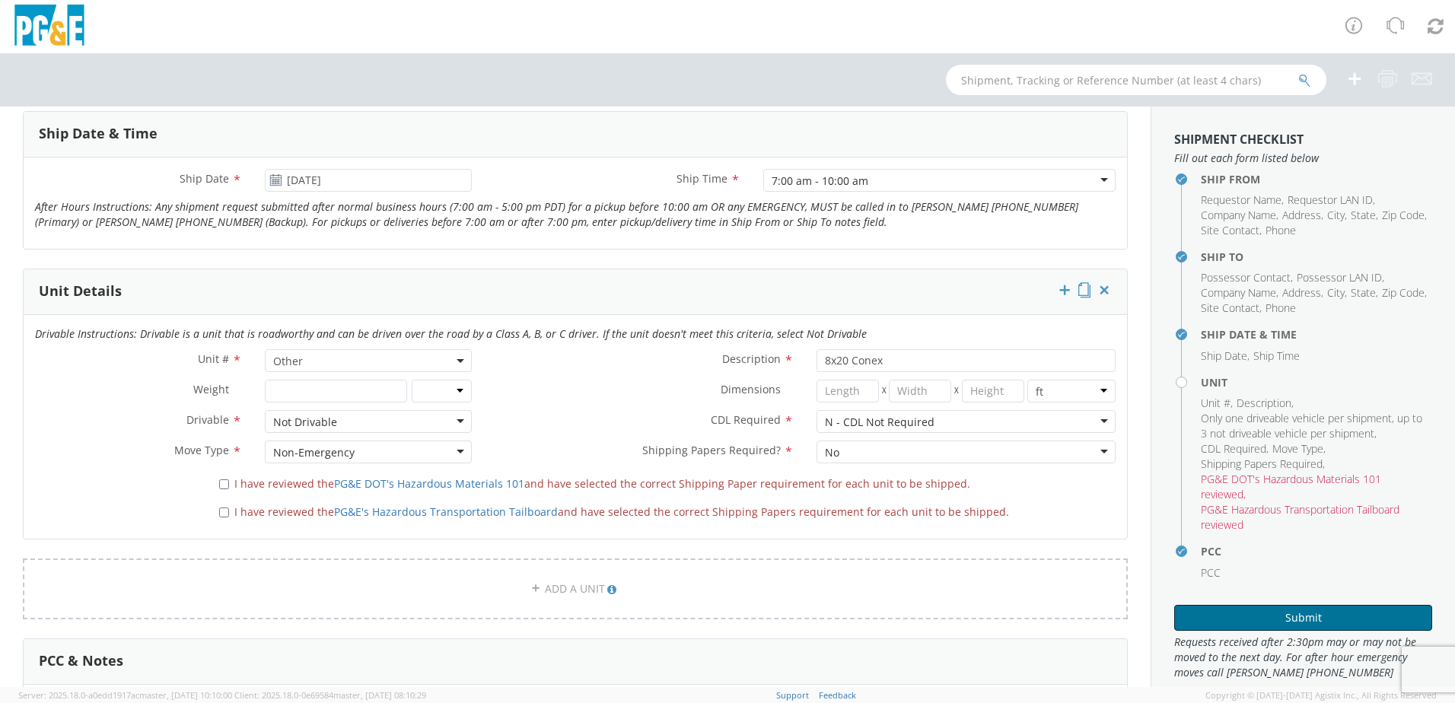
scroll to position [633, 0]
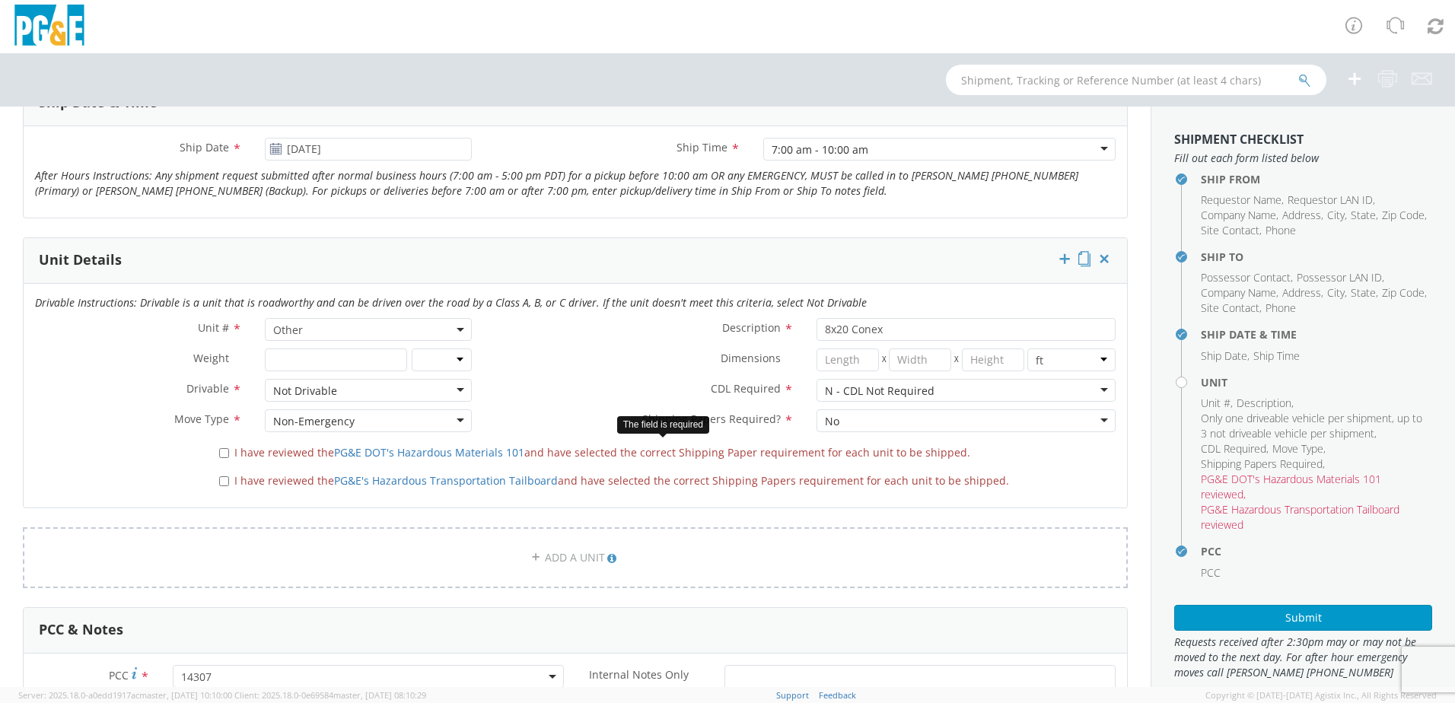
click at [221, 458] on label "I have reviewed the PG&E DOT's Hazardous Materials 101 and have selected the co…" at bounding box center [596, 451] width 754 height 17
click at [221, 458] on input "I have reviewed the PG&E DOT's Hazardous Materials 101 and have selected the co…" at bounding box center [224, 453] width 10 height 10
checkbox input "true"
click at [224, 476] on input "I have reviewed the PG&E's Hazardous Transportation Tailboard and have selected…" at bounding box center [224, 481] width 10 height 10
checkbox input "true"
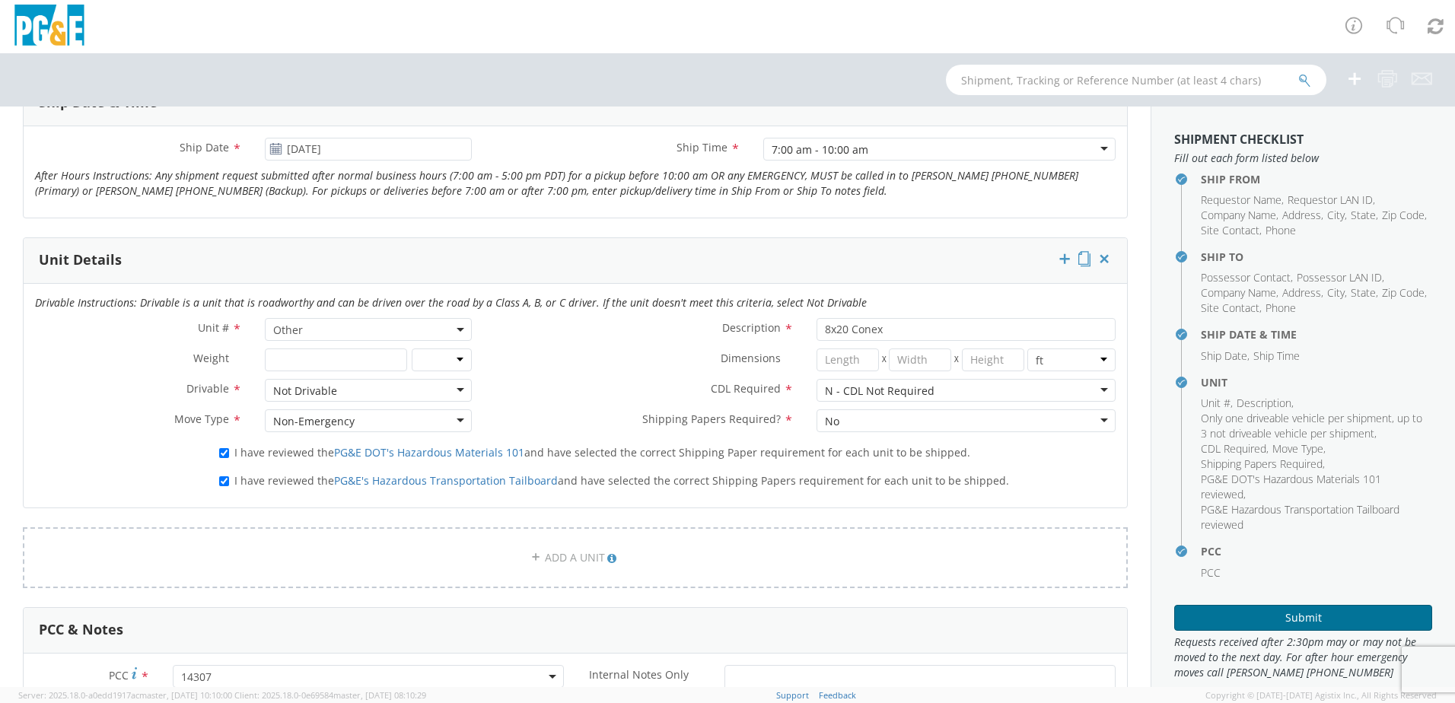
click at [1318, 620] on button "Submit" at bounding box center [1303, 618] width 258 height 26
